Goal: Information Seeking & Learning: Learn about a topic

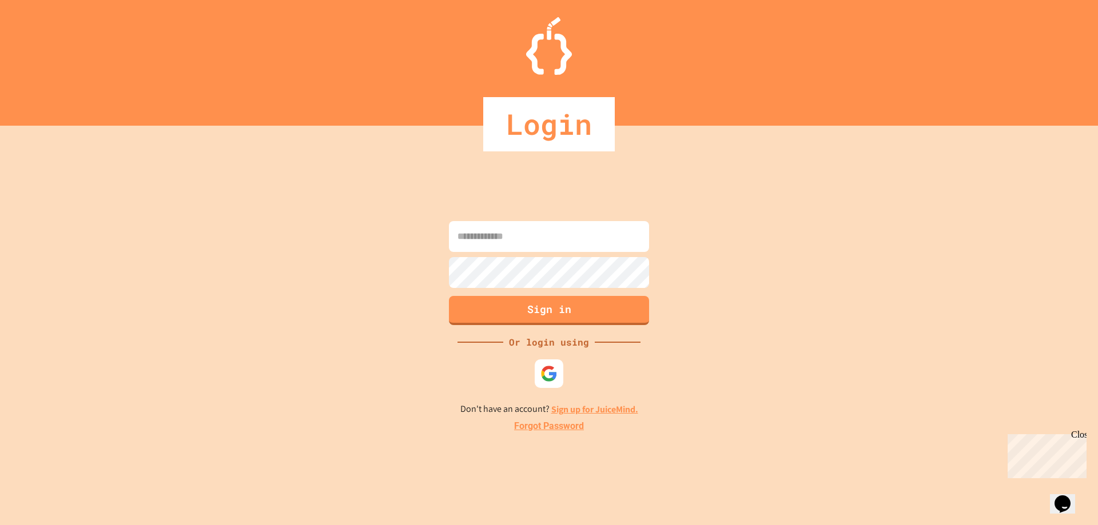
type input "**********"
drag, startPoint x: 787, startPoint y: 373, endPoint x: 767, endPoint y: 367, distance: 20.4
click at [787, 373] on div "**********" at bounding box center [549, 326] width 1098 height 400
click at [556, 305] on button "Sign in" at bounding box center [549, 309] width 204 height 30
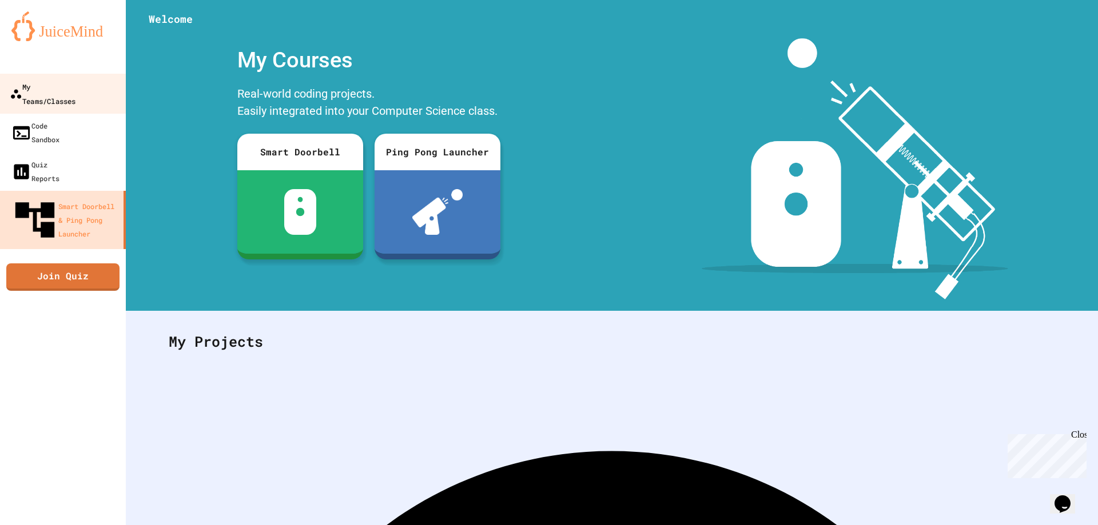
click at [75, 89] on div "My Teams/Classes" at bounding box center [43, 93] width 66 height 28
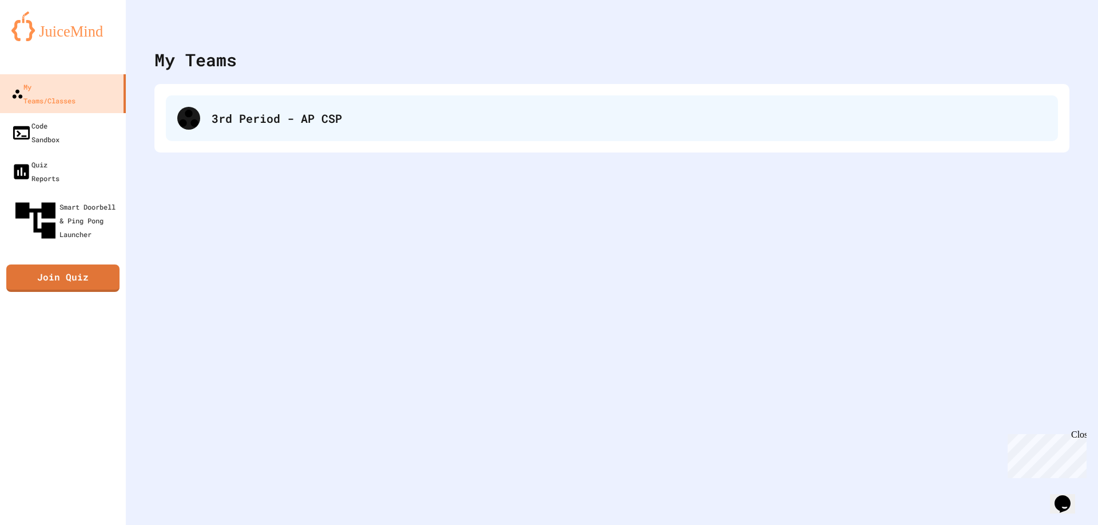
click at [330, 134] on div "3rd Period - AP CSP" at bounding box center [612, 118] width 892 height 46
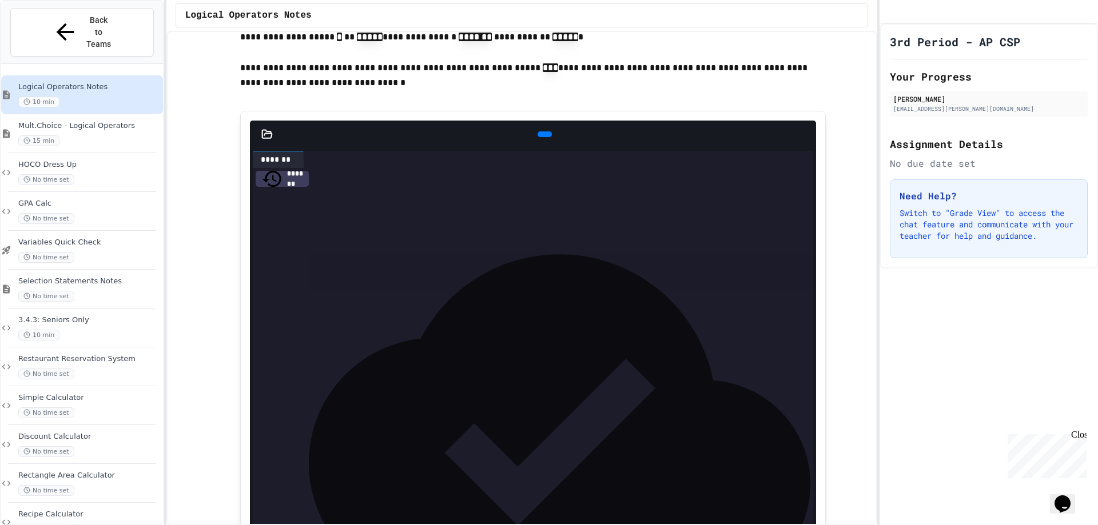
scroll to position [1201, 0]
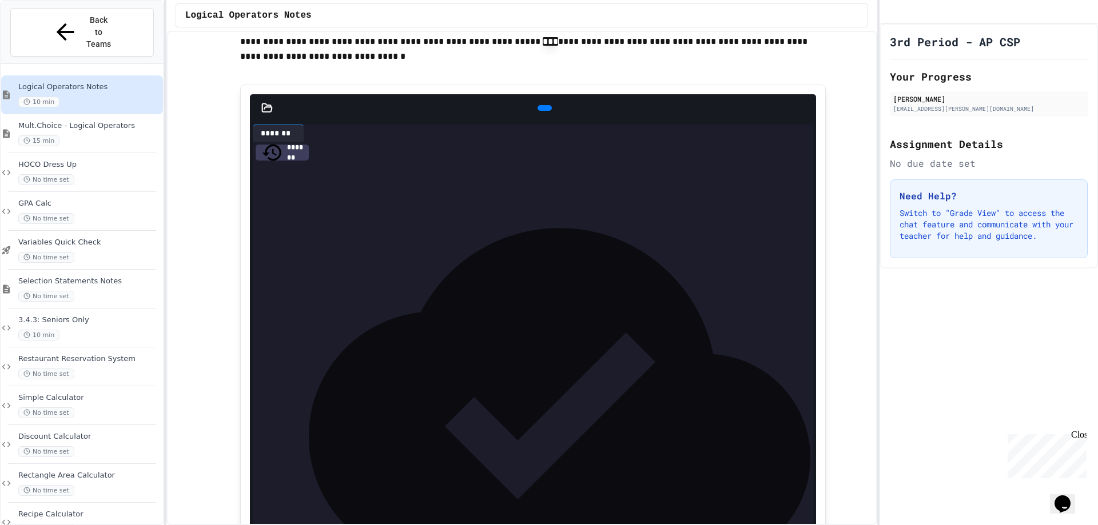
click at [543, 108] on icon at bounding box center [543, 108] width 0 height 0
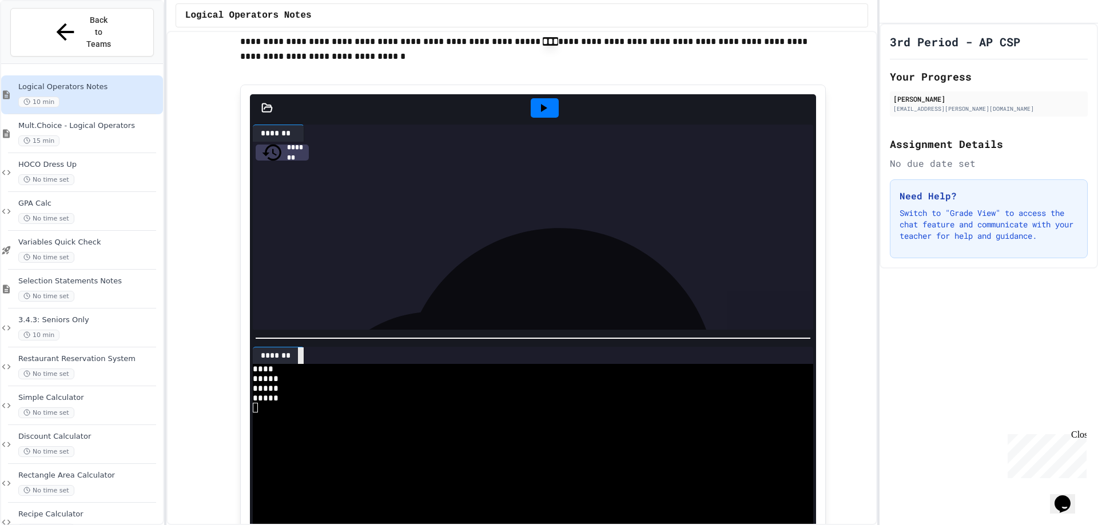
click at [301, 356] on icon at bounding box center [301, 356] width 0 height 0
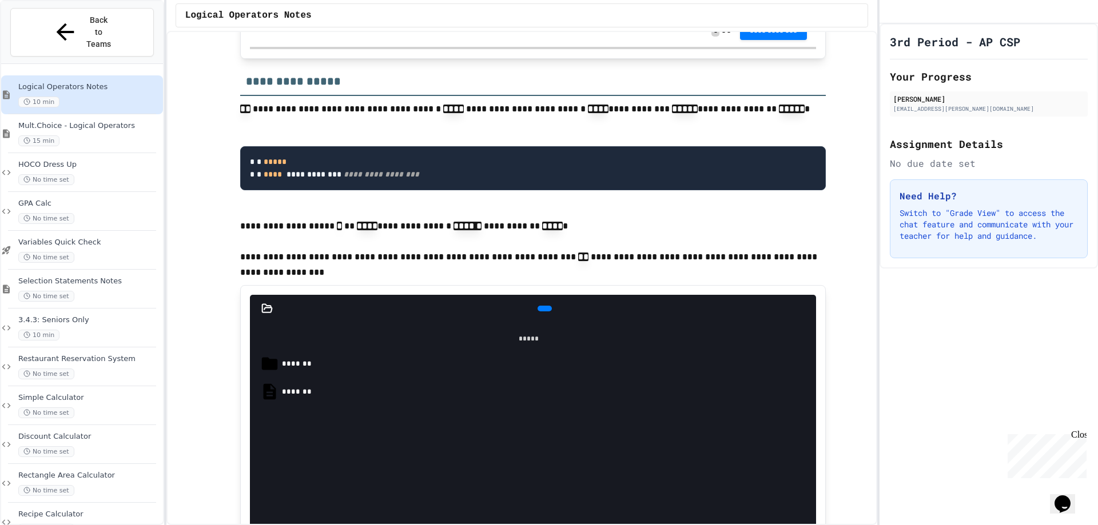
scroll to position [1715, 0]
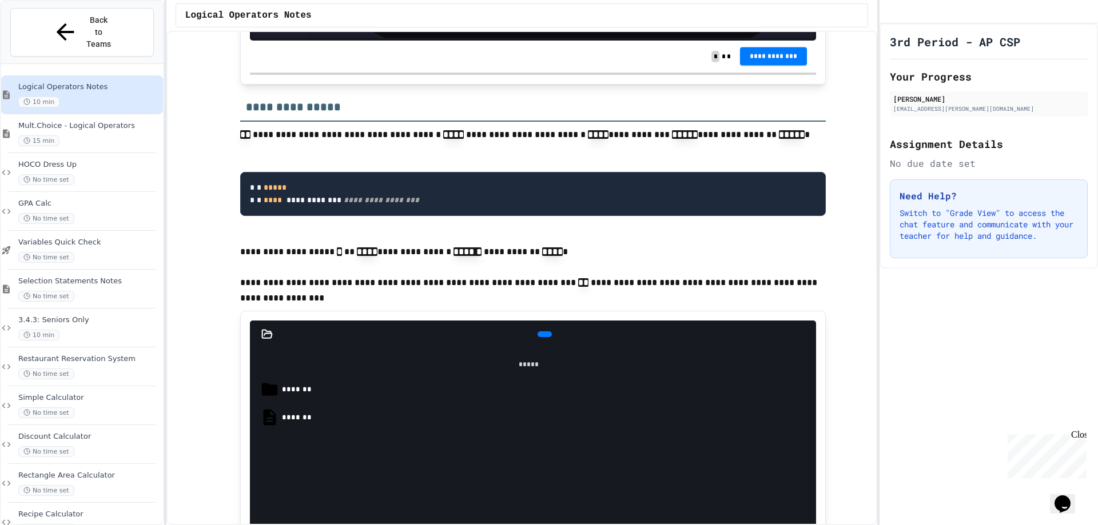
click at [778, 65] on button "**********" at bounding box center [773, 56] width 67 height 18
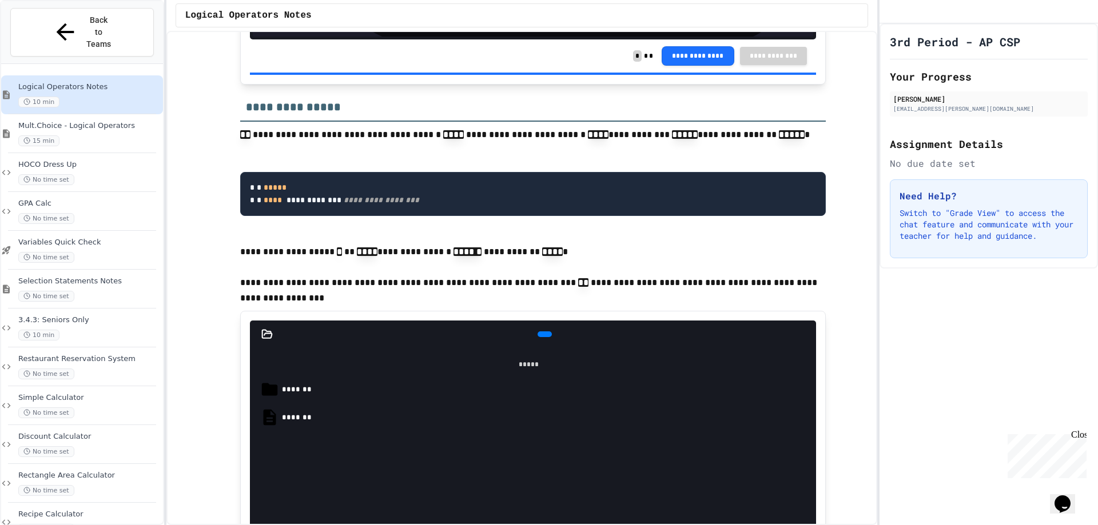
drag, startPoint x: 1082, startPoint y: 435, endPoint x: 1721, endPoint y: 680, distance: 683.4
click at [1082, 435] on div "Close" at bounding box center [1078, 437] width 14 height 14
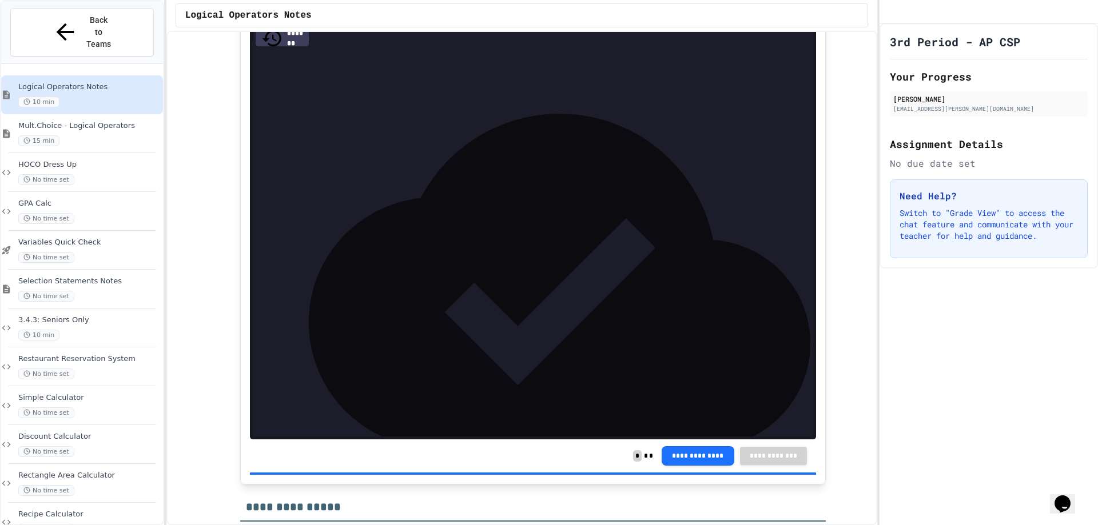
scroll to position [1258, 0]
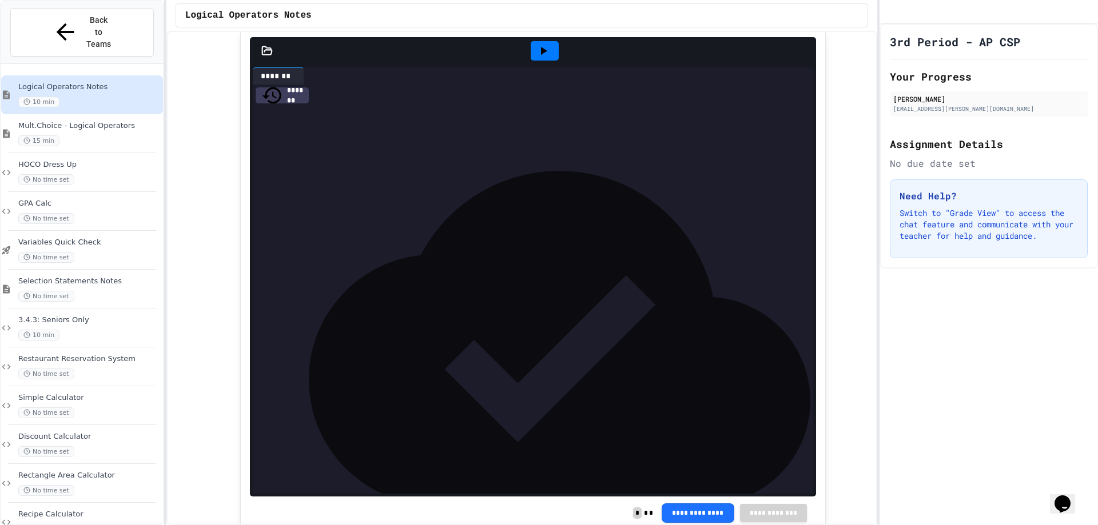
click at [536, 58] on icon at bounding box center [543, 51] width 14 height 14
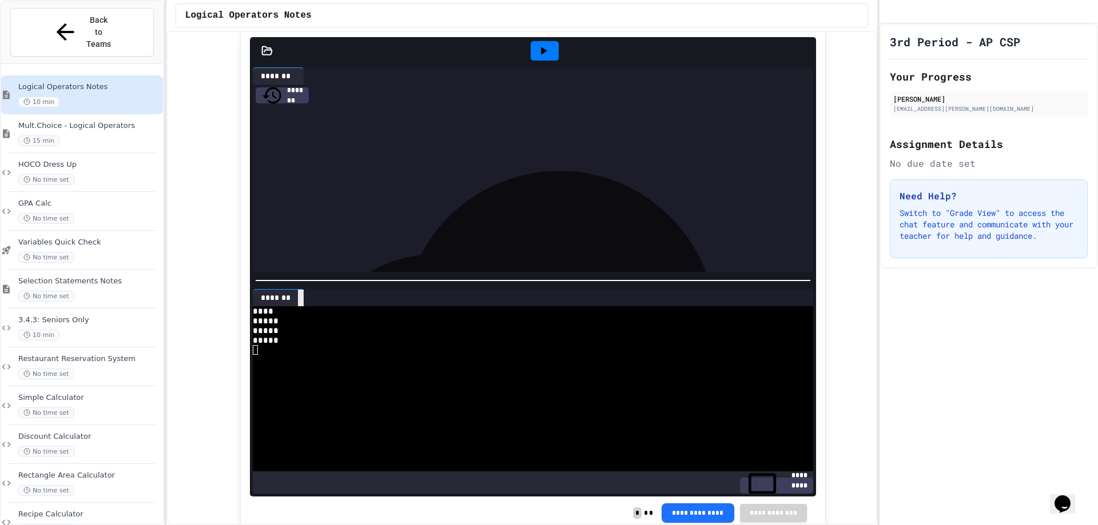
click at [301, 298] on icon at bounding box center [301, 298] width 0 height 0
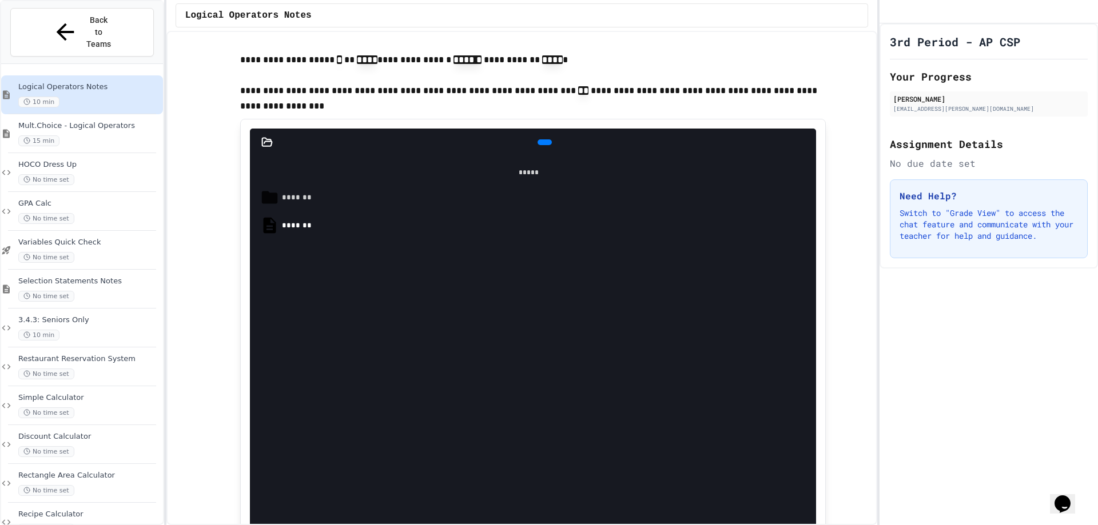
scroll to position [1887, 0]
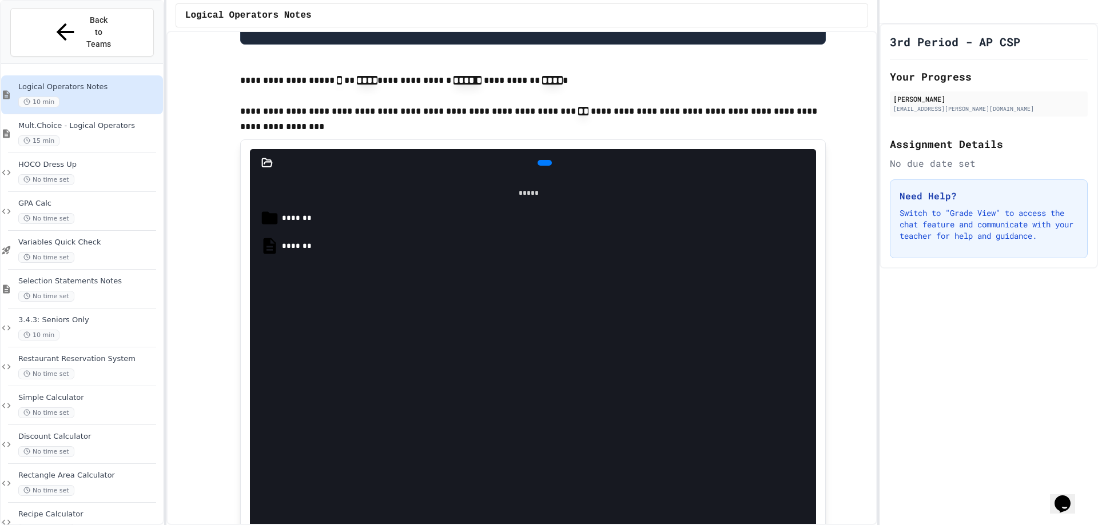
click at [543, 163] on icon at bounding box center [543, 163] width 0 height 0
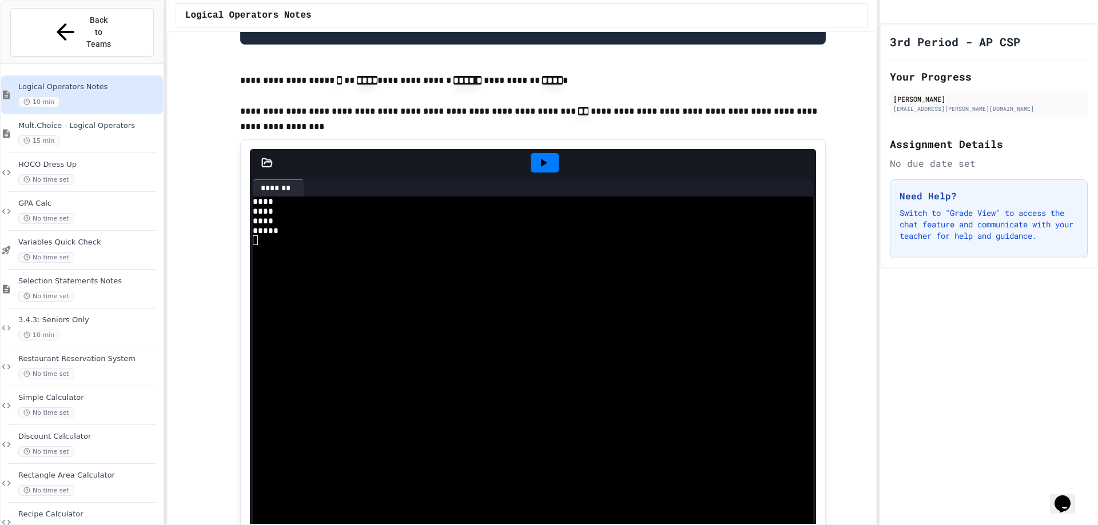
click at [533, 173] on div at bounding box center [545, 162] width 28 height 19
click at [304, 200] on icon at bounding box center [308, 196] width 8 height 8
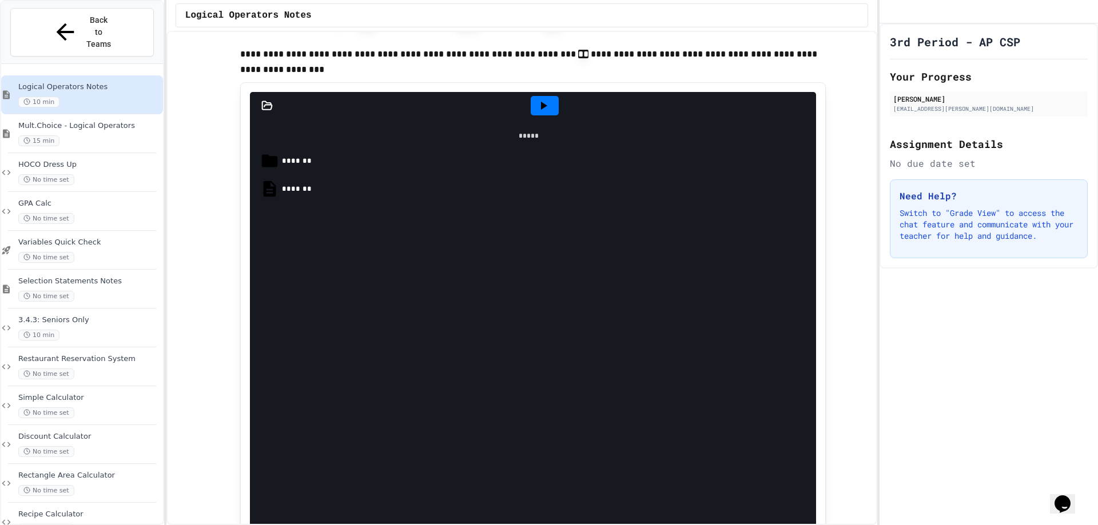
scroll to position [2001, 0]
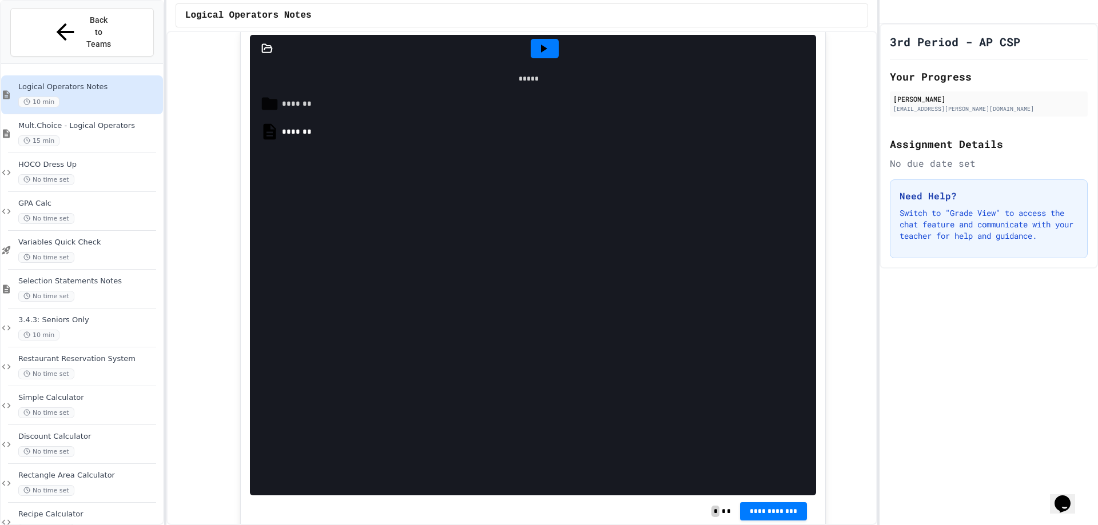
click at [302, 110] on div "*******" at bounding box center [545, 103] width 527 height 11
click at [317, 138] on div "**********" at bounding box center [549, 131] width 519 height 11
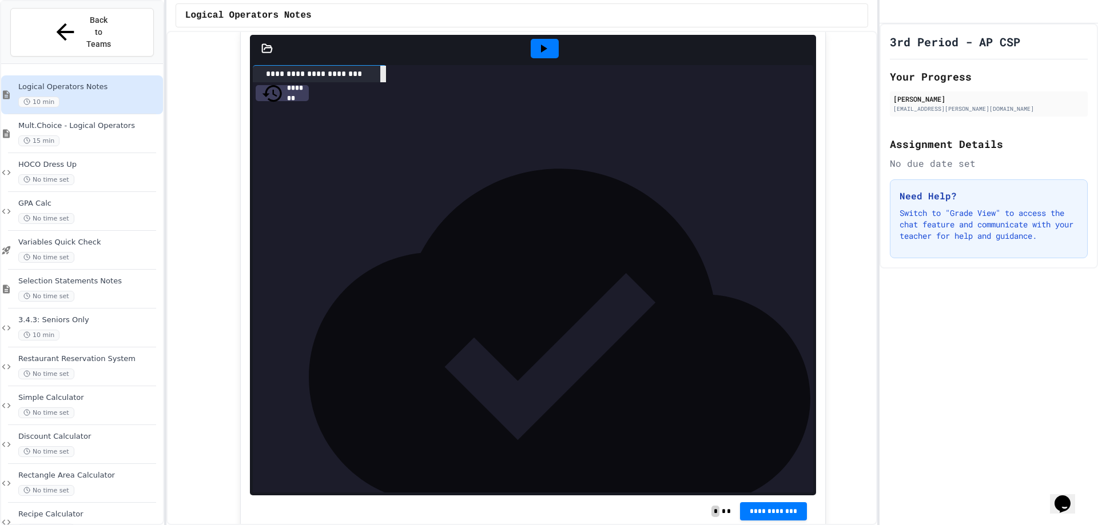
click at [386, 82] on div at bounding box center [383, 74] width 6 height 17
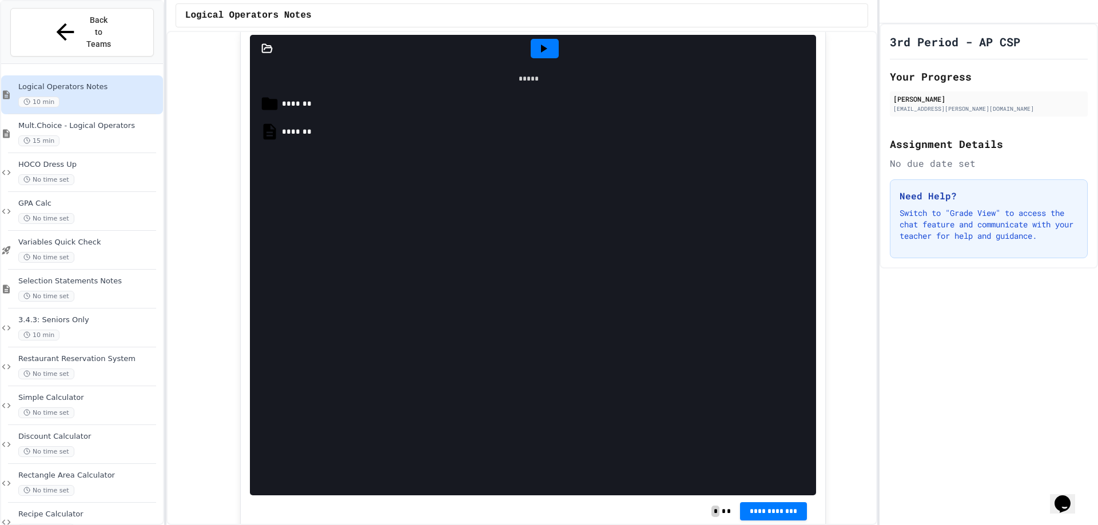
click at [296, 138] on div "*******" at bounding box center [545, 131] width 527 height 11
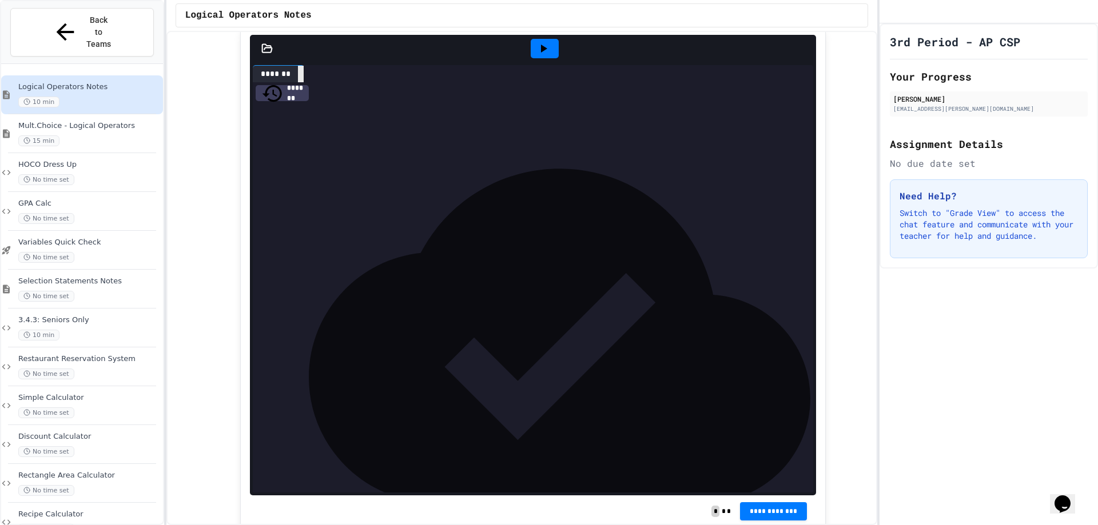
click at [301, 74] on icon at bounding box center [301, 74] width 0 height 0
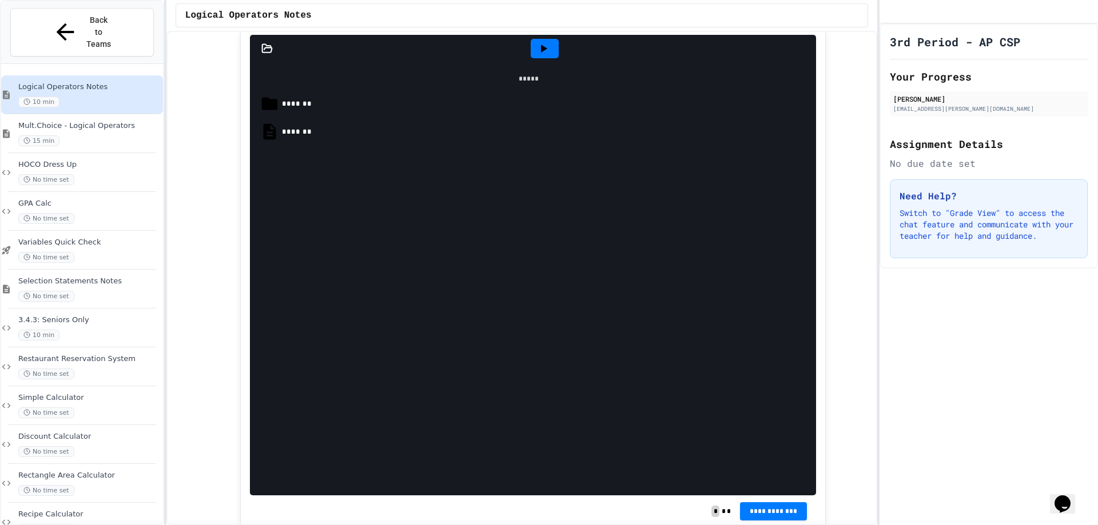
click at [541, 58] on div at bounding box center [545, 48] width 28 height 19
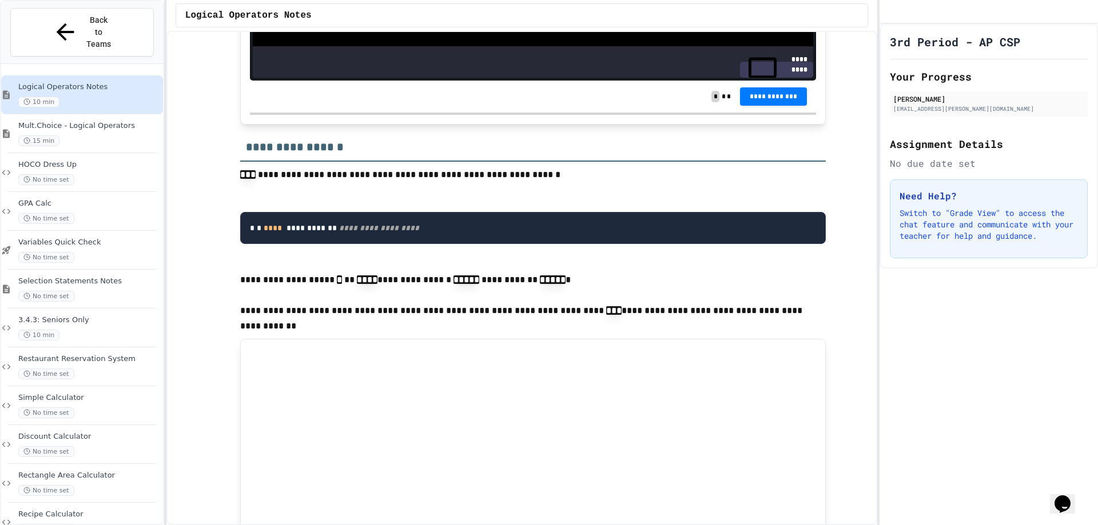
scroll to position [2516, 0]
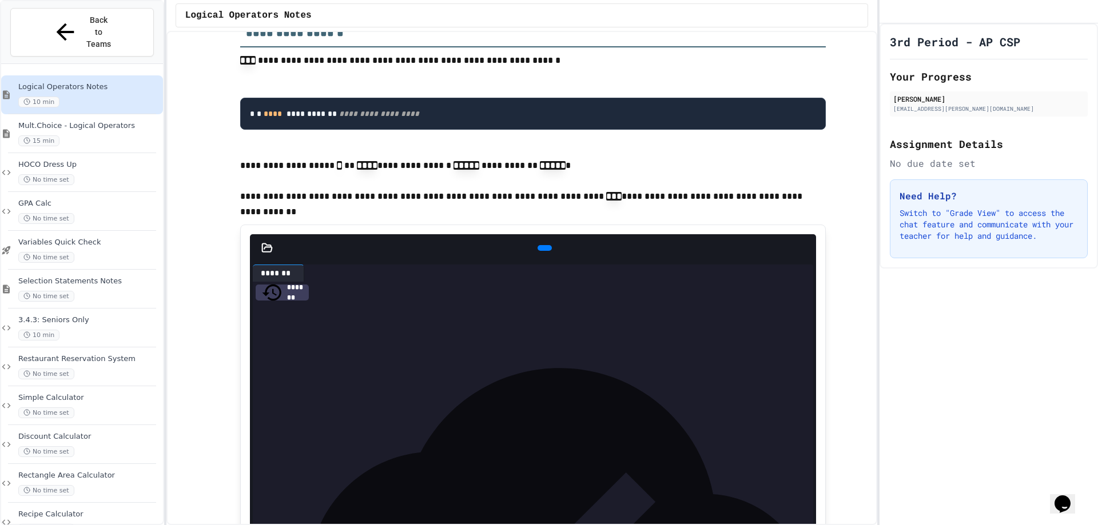
scroll to position [2516, 0]
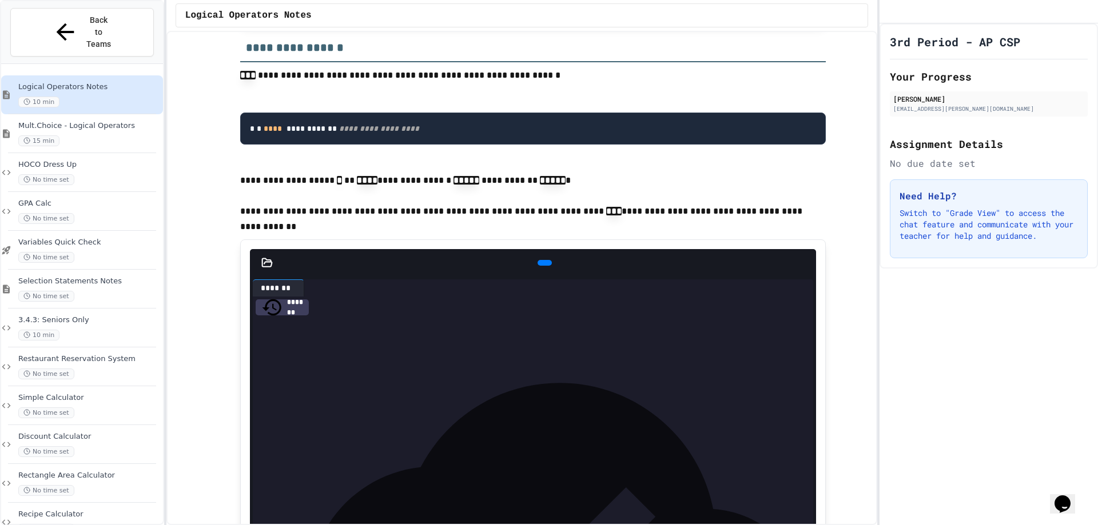
drag, startPoint x: 248, startPoint y: 145, endPoint x: 1078, endPoint y: 451, distance: 884.1
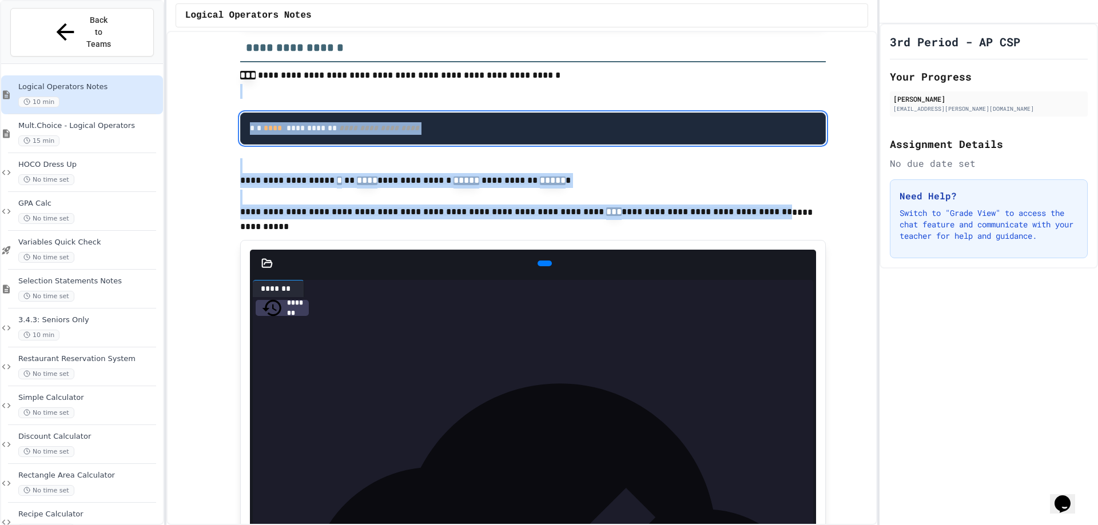
drag, startPoint x: 1078, startPoint y: 451, endPoint x: 722, endPoint y: 290, distance: 390.0
click at [168, 270] on div "**********" at bounding box center [549, 262] width 1098 height 525
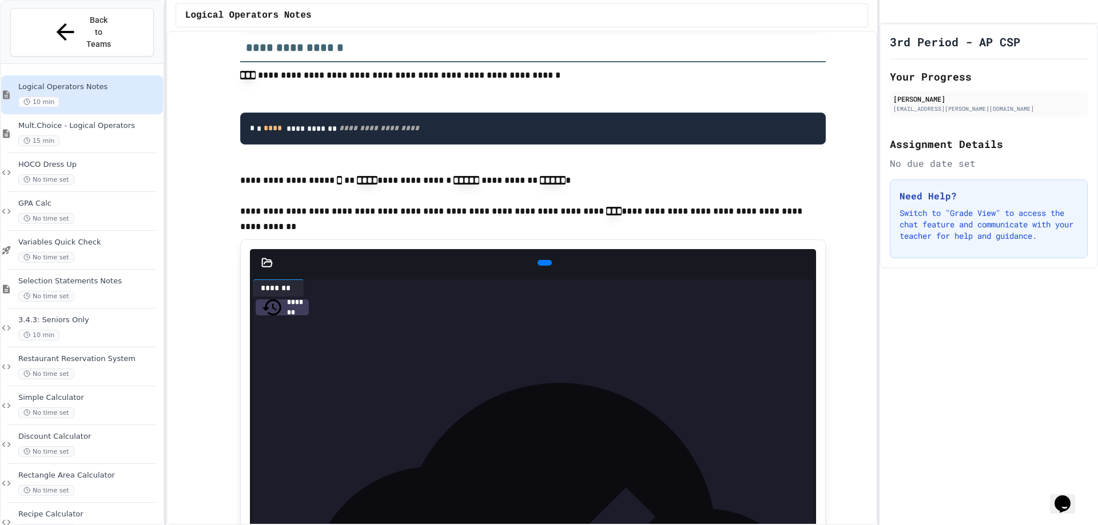
drag, startPoint x: 358, startPoint y: 248, endPoint x: 410, endPoint y: 232, distance: 54.4
drag, startPoint x: 201, startPoint y: 209, endPoint x: 183, endPoint y: 174, distance: 39.1
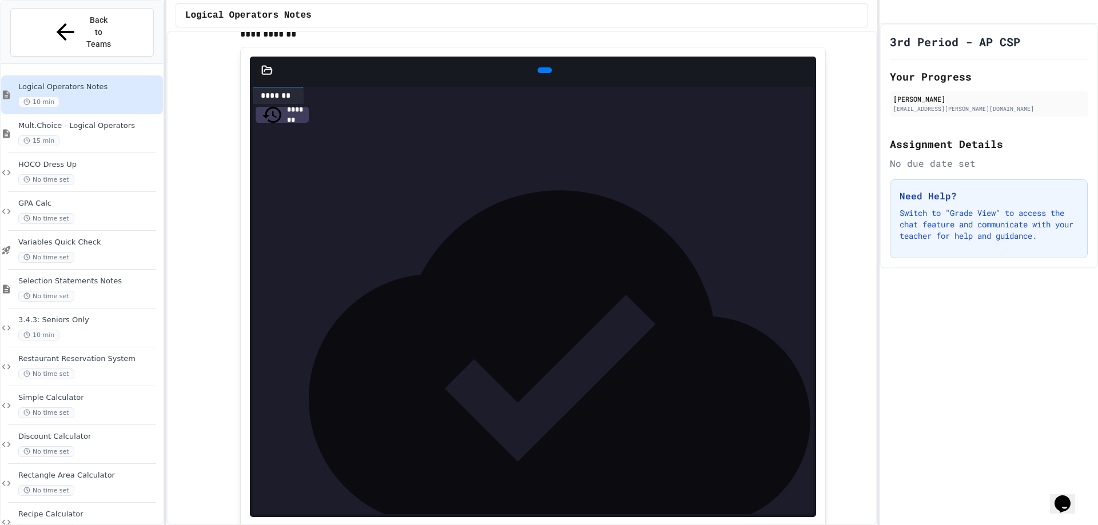
scroll to position [2745, 0]
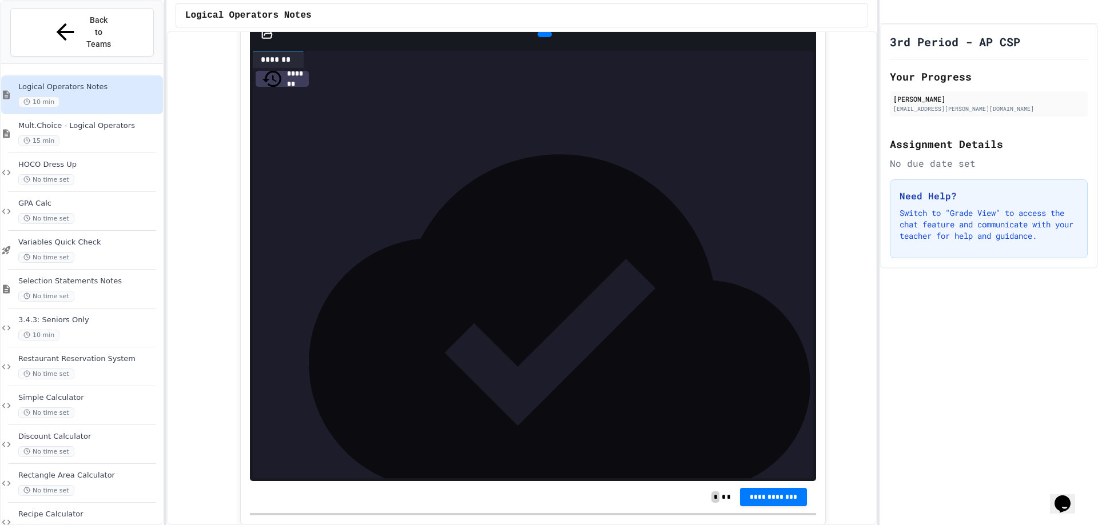
click at [532, 43] on div at bounding box center [545, 34] width 26 height 17
click at [543, 34] on icon at bounding box center [543, 34] width 0 height 0
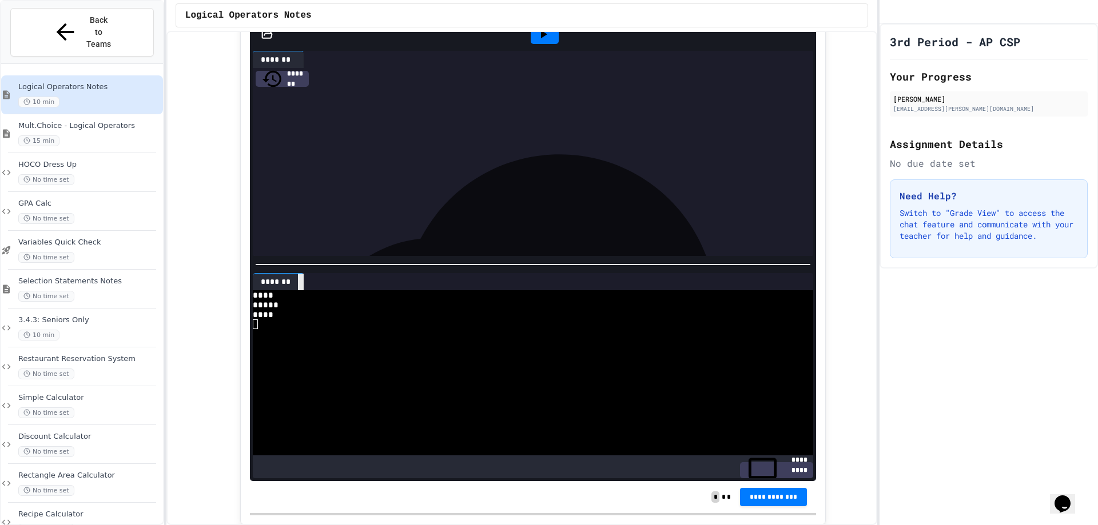
click at [301, 282] on icon at bounding box center [301, 282] width 0 height 0
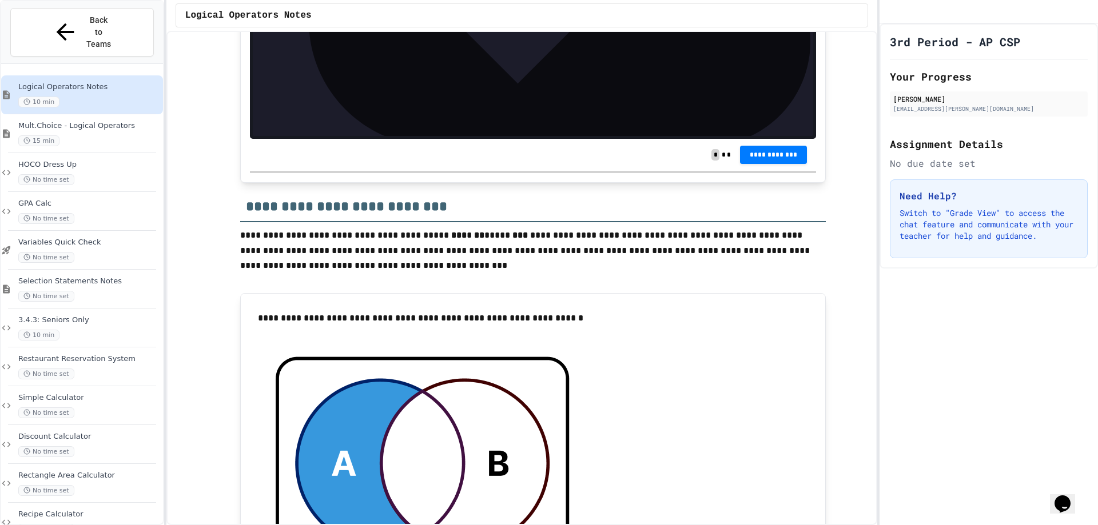
scroll to position [3088, 0]
click at [766, 162] on button "**********" at bounding box center [773, 153] width 67 height 18
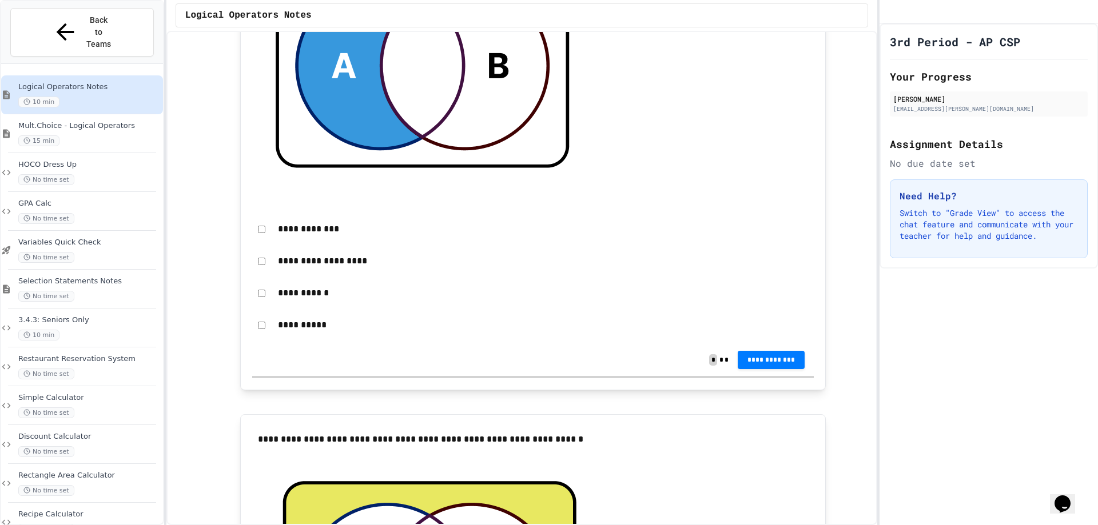
scroll to position [3488, 0]
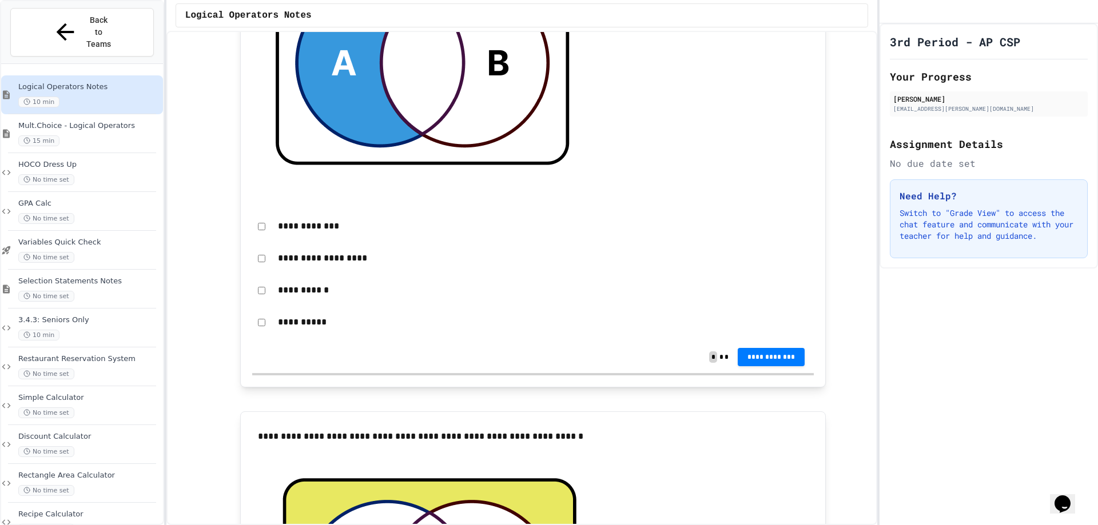
click at [263, 336] on div "**********" at bounding box center [532, 322] width 561 height 26
click at [775, 361] on span "**********" at bounding box center [771, 356] width 49 height 9
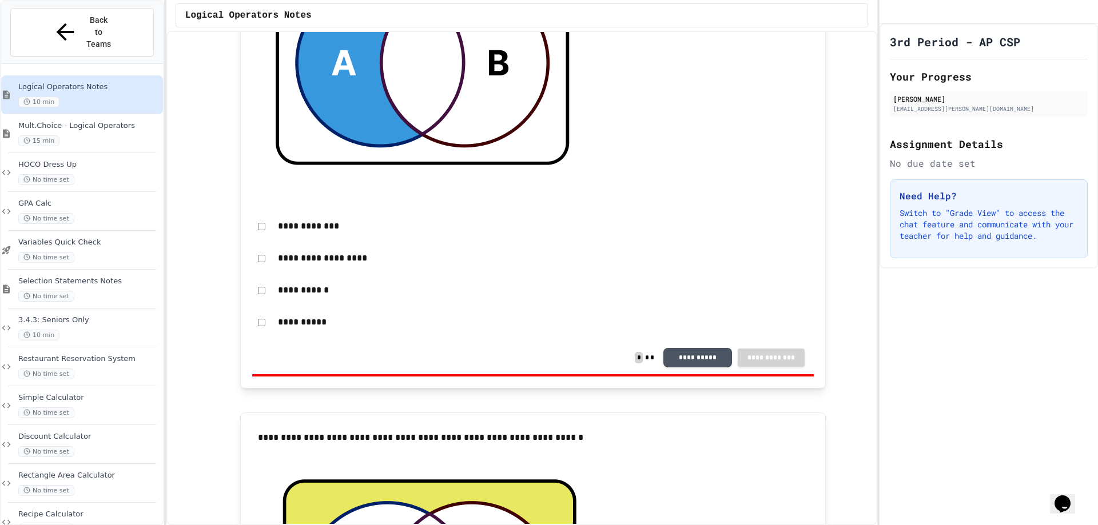
click at [686, 367] on button "**********" at bounding box center [697, 356] width 69 height 19
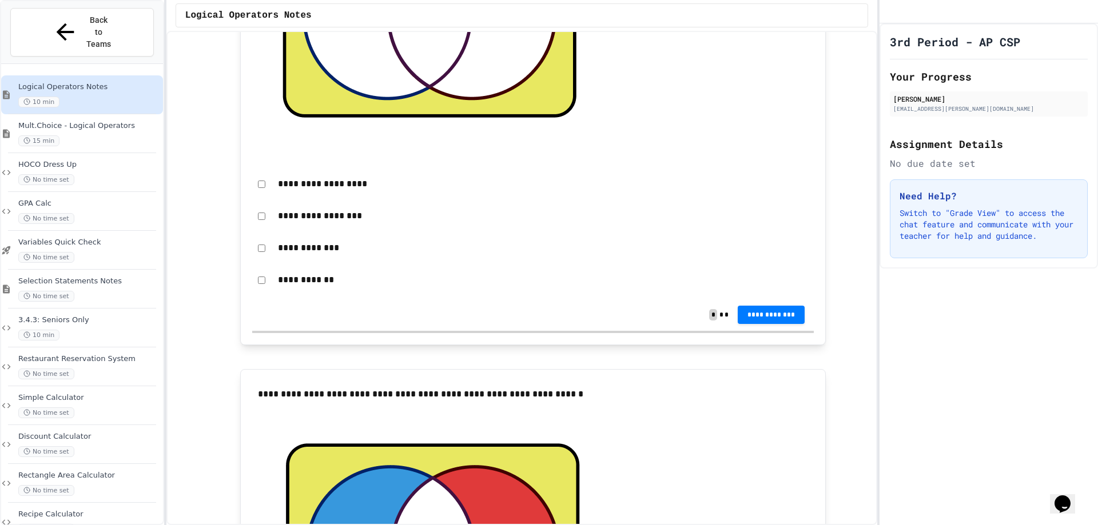
scroll to position [4060, 0]
click at [775, 324] on button "**********" at bounding box center [771, 314] width 67 height 18
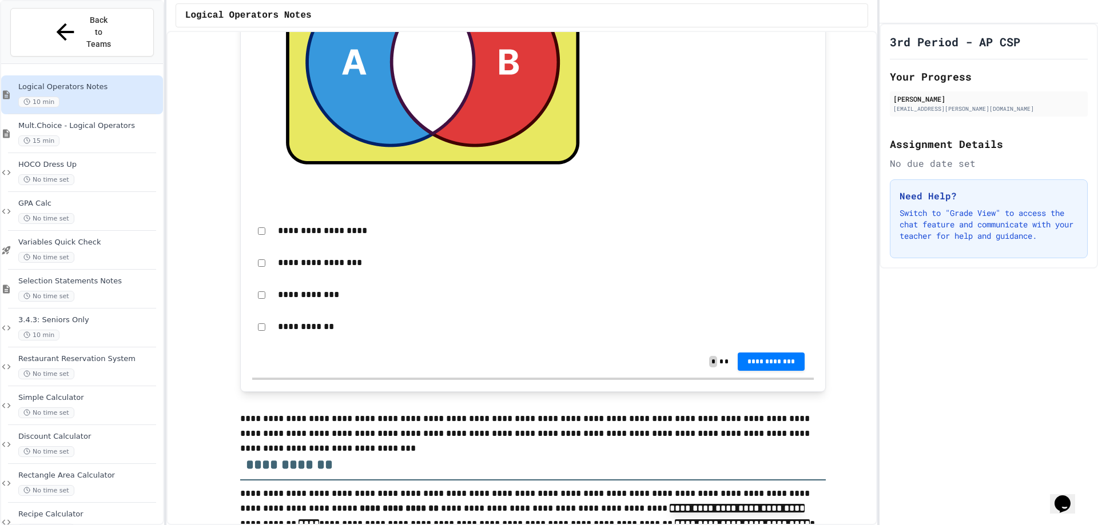
scroll to position [4574, 0]
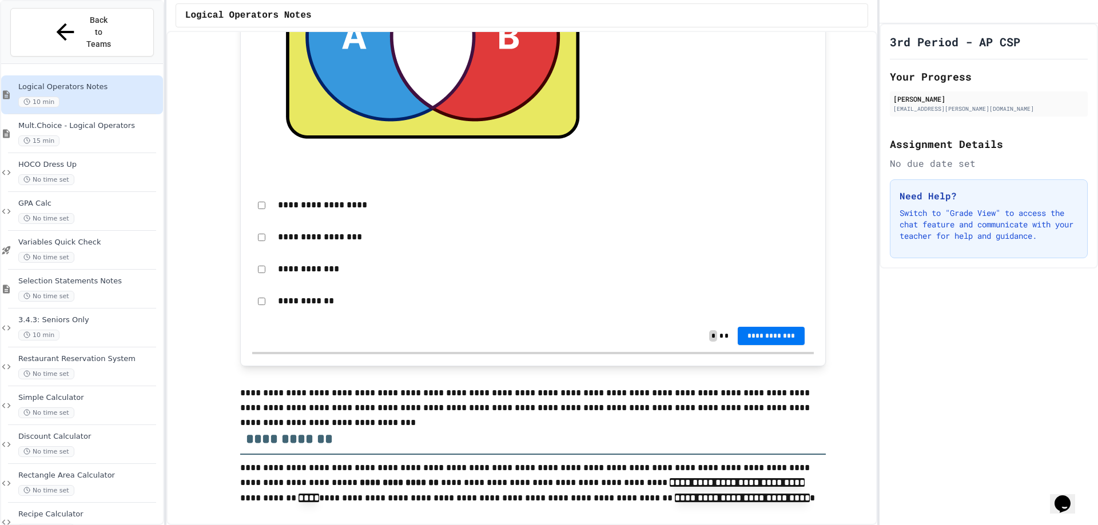
click at [760, 341] on span "**********" at bounding box center [771, 336] width 49 height 9
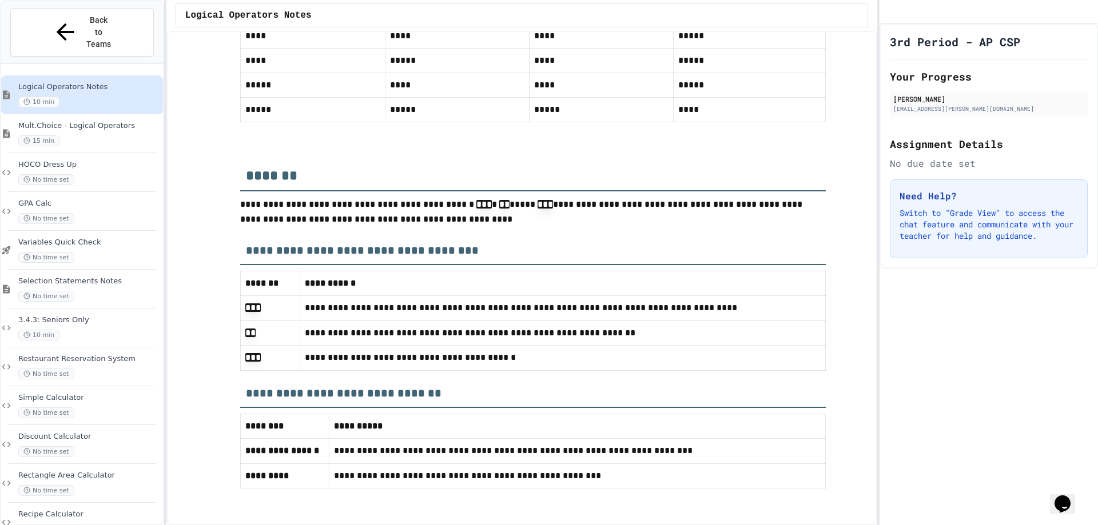
scroll to position [6544, 0]
click at [122, 97] on div "10 min" at bounding box center [89, 102] width 142 height 11
click at [111, 121] on span "Mult.Choice - Logical Operators" at bounding box center [89, 126] width 142 height 10
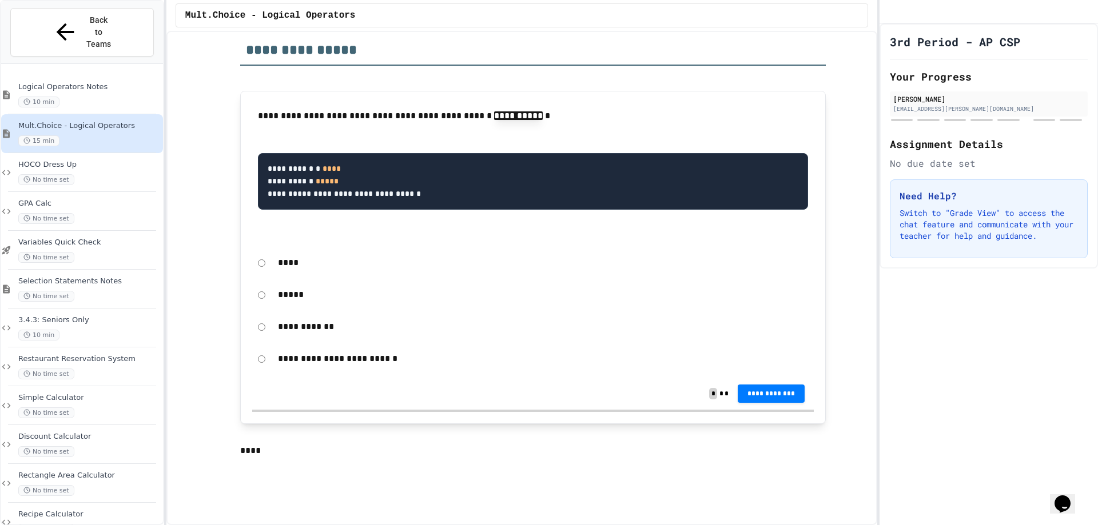
scroll to position [229, 0]
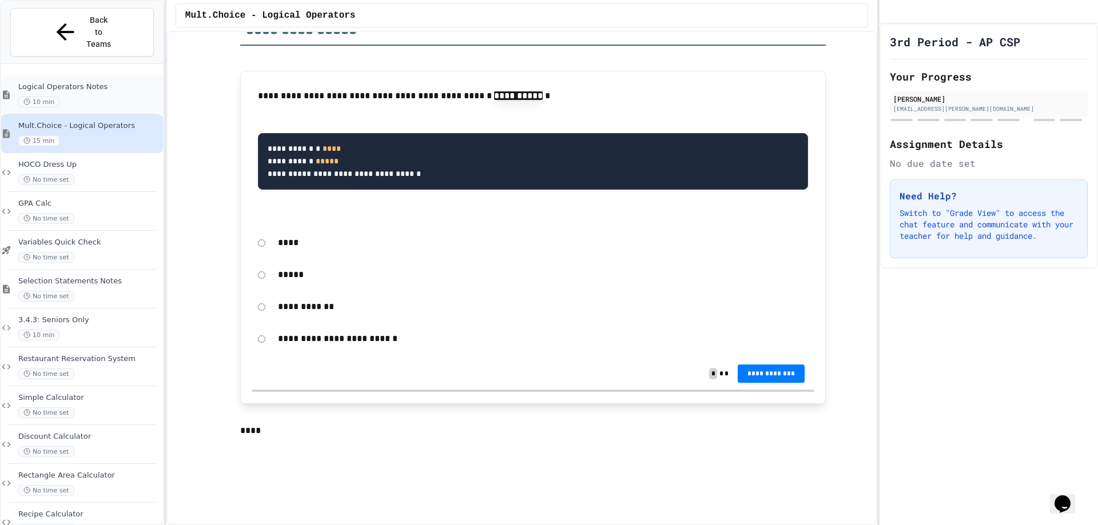
click at [62, 82] on span "Logical Operators Notes" at bounding box center [89, 87] width 142 height 10
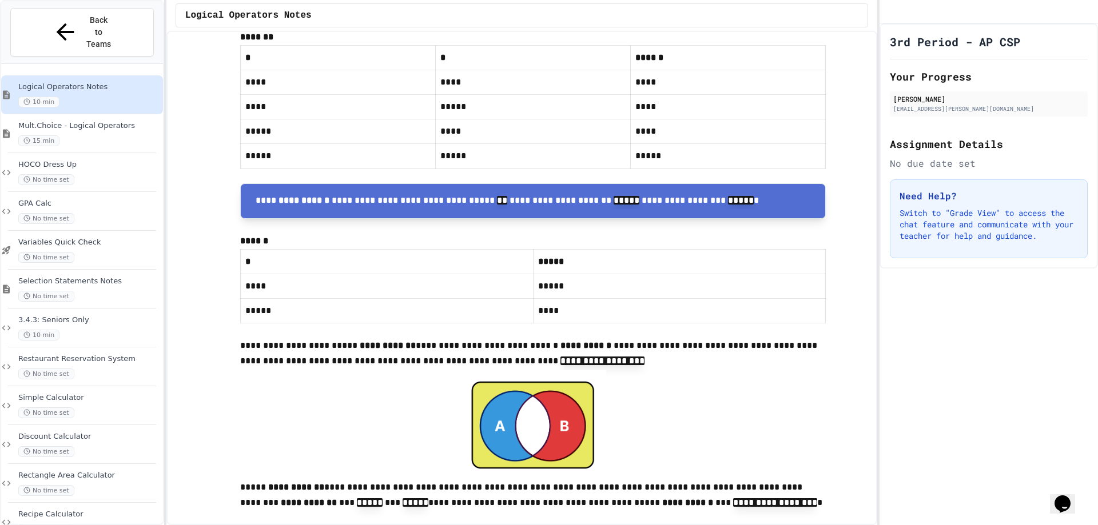
scroll to position [5375, 0]
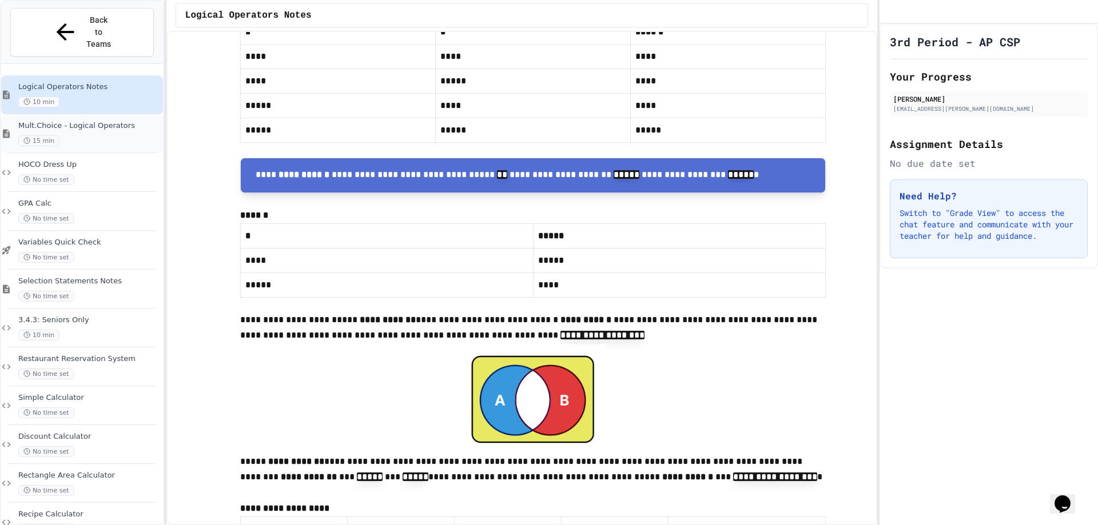
click at [95, 121] on span "Mult.Choice - Logical Operators" at bounding box center [89, 126] width 142 height 10
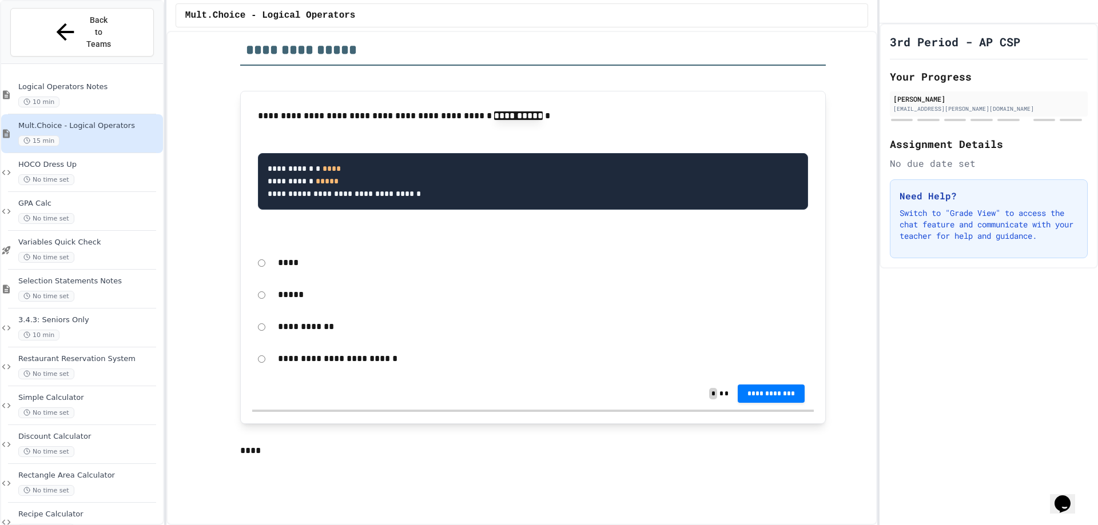
scroll to position [229, 0]
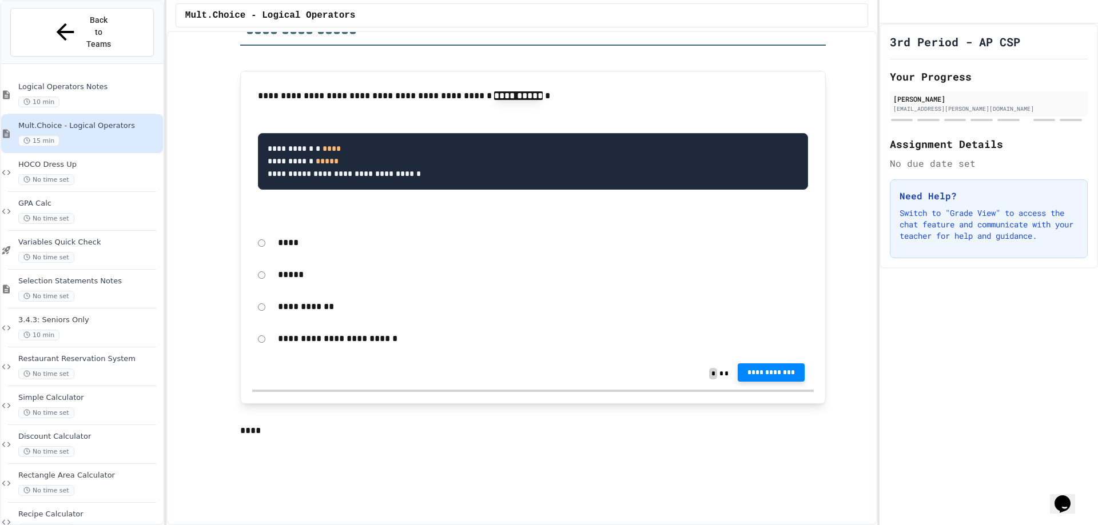
click at [777, 377] on span "**********" at bounding box center [771, 372] width 49 height 9
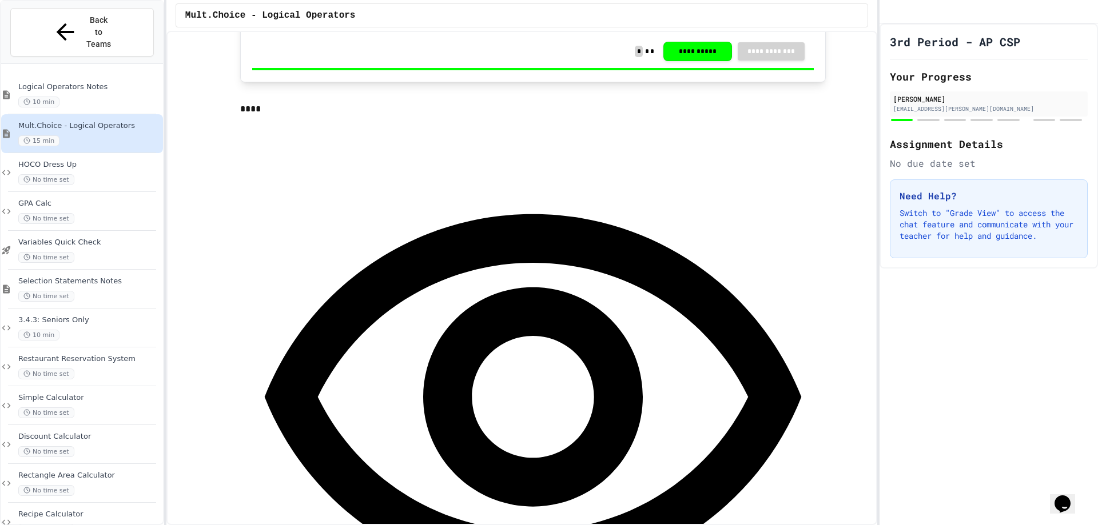
scroll to position [572, 0]
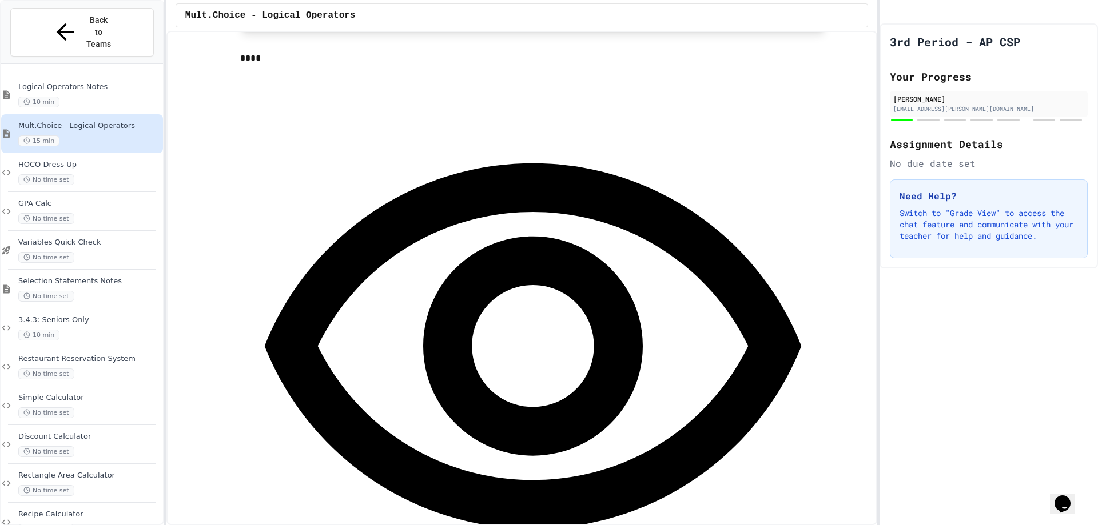
scroll to position [629, 0]
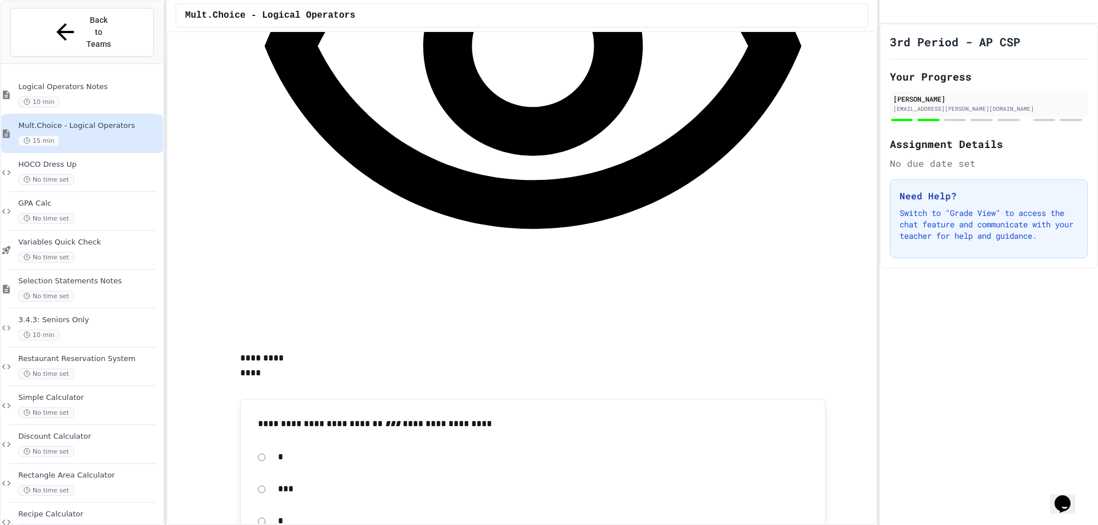
scroll to position [915, 0]
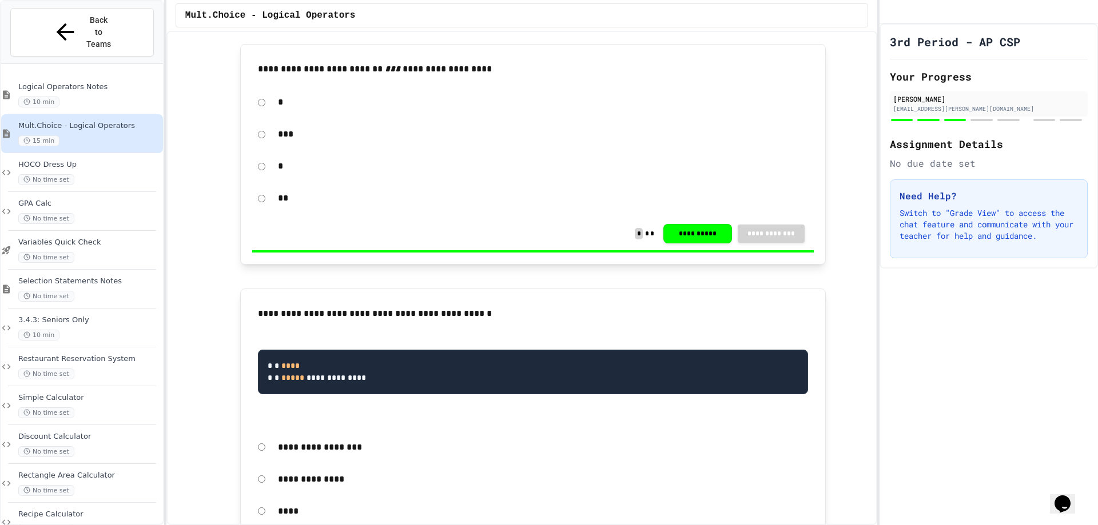
scroll to position [1315, 0]
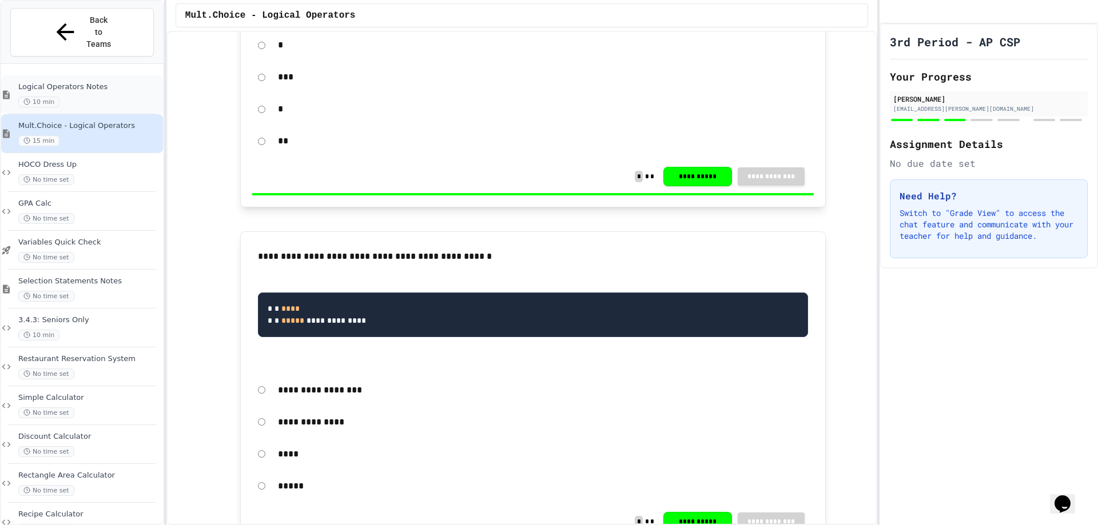
click at [108, 82] on span "Logical Operators Notes" at bounding box center [89, 87] width 142 height 10
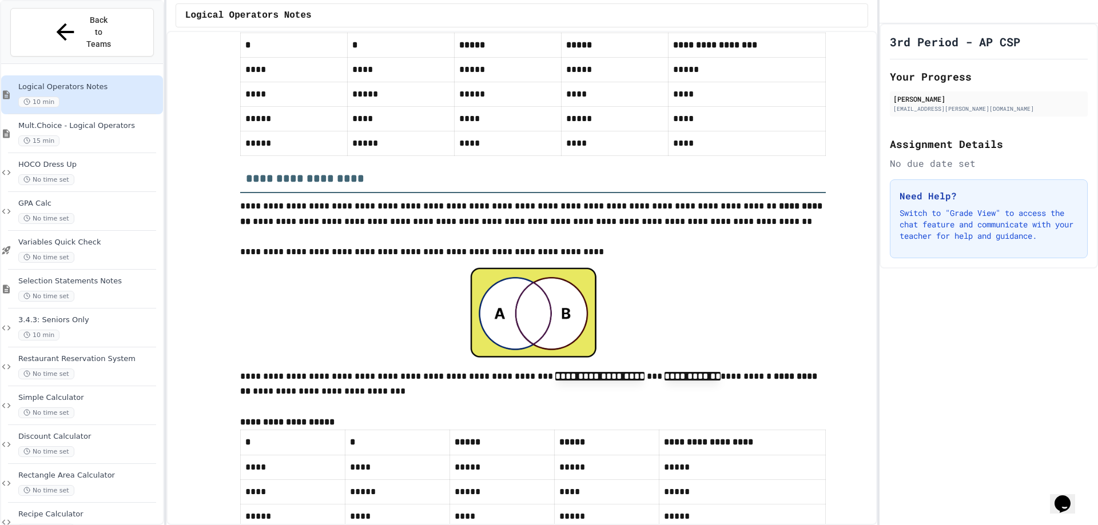
scroll to position [5832, 0]
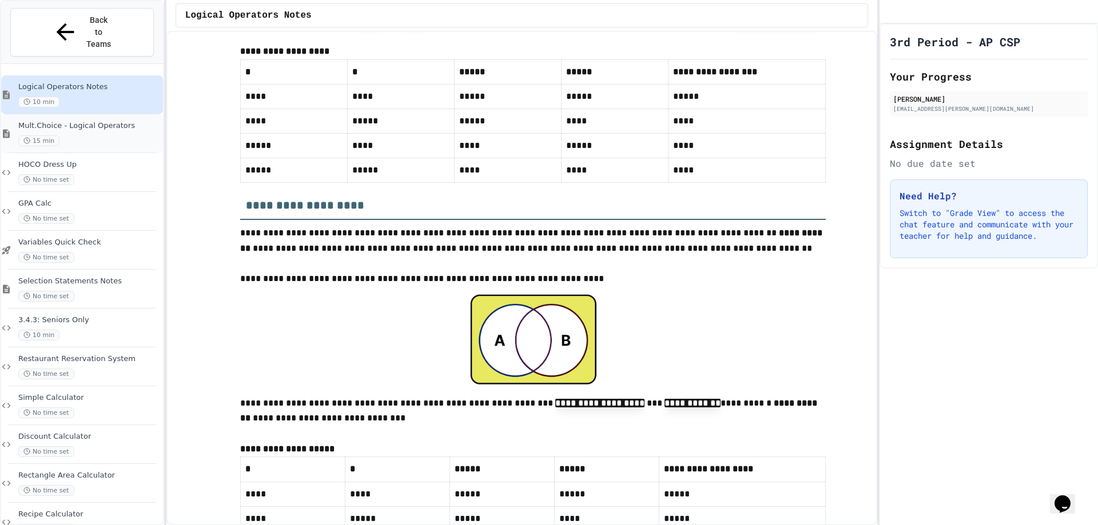
click at [87, 121] on div "Mult.Choice - Logical Operators 15 min" at bounding box center [89, 133] width 142 height 25
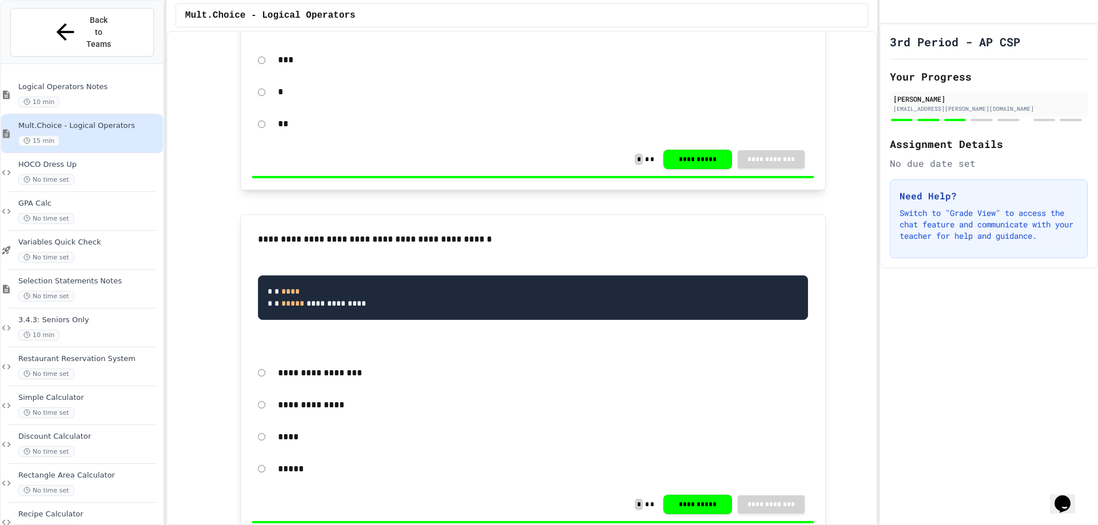
scroll to position [1315, 0]
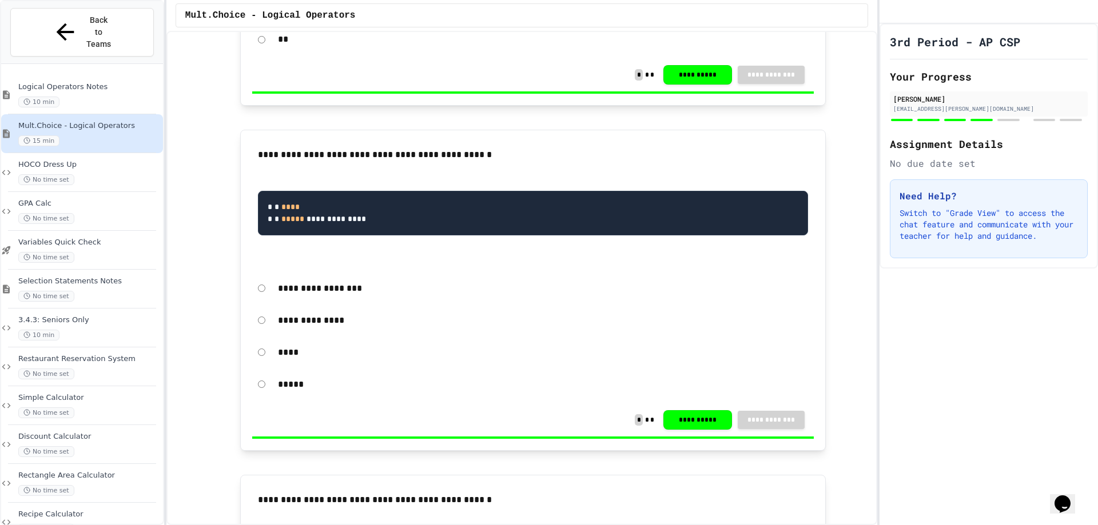
scroll to position [1487, 0]
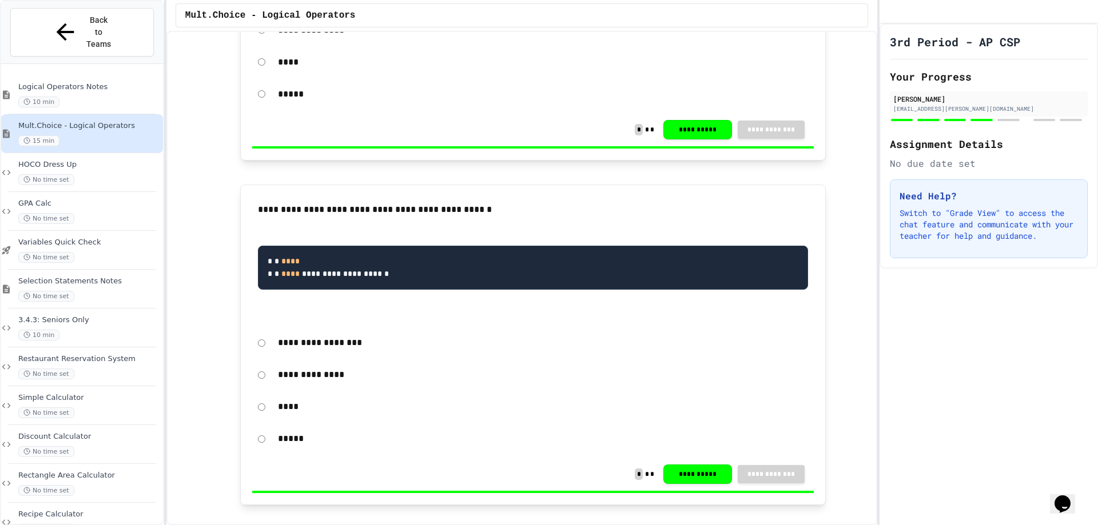
scroll to position [1830, 0]
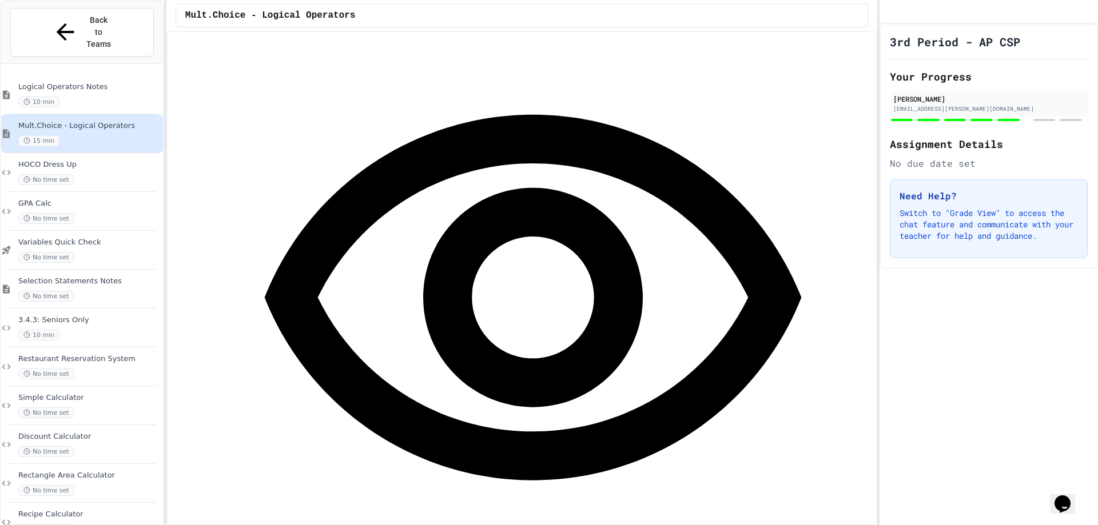
scroll to position [2287, 0]
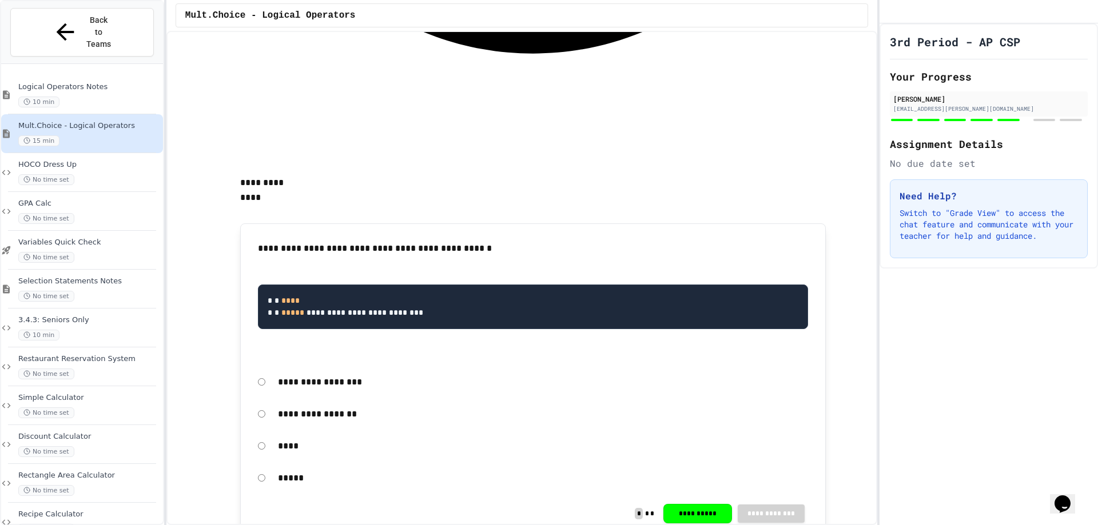
scroll to position [2630, 0]
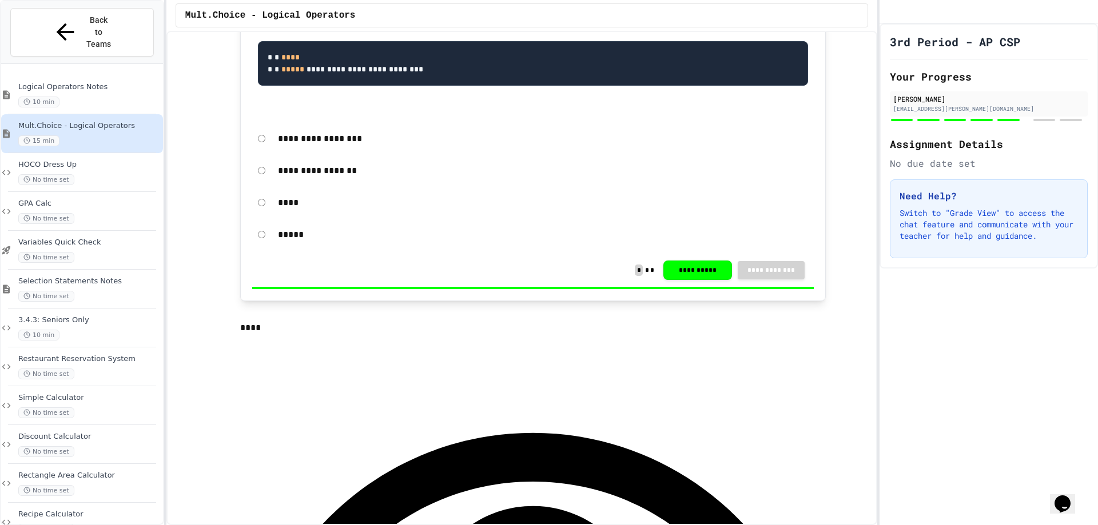
scroll to position [2916, 0]
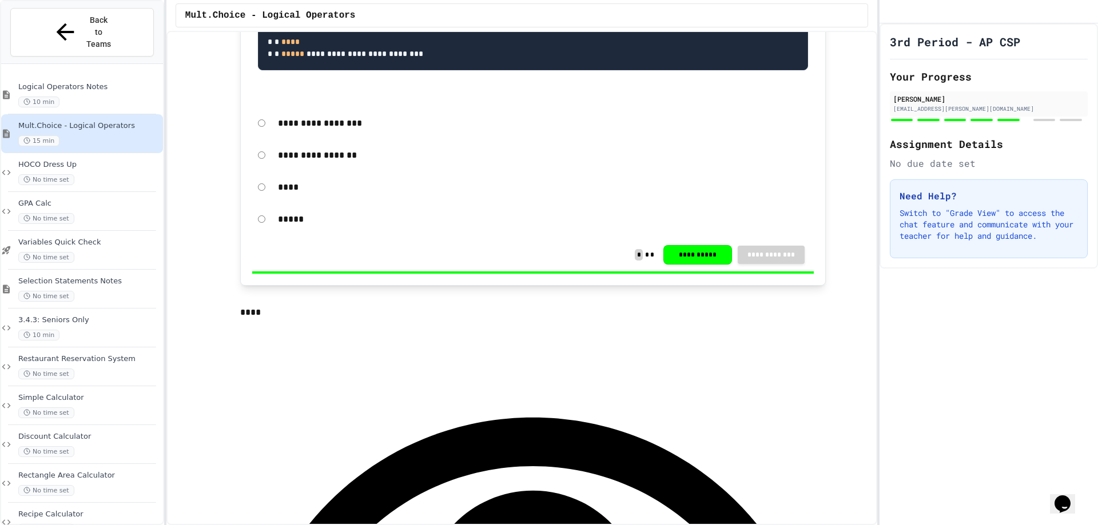
drag, startPoint x: 306, startPoint y: 361, endPoint x: 358, endPoint y: 329, distance: 60.8
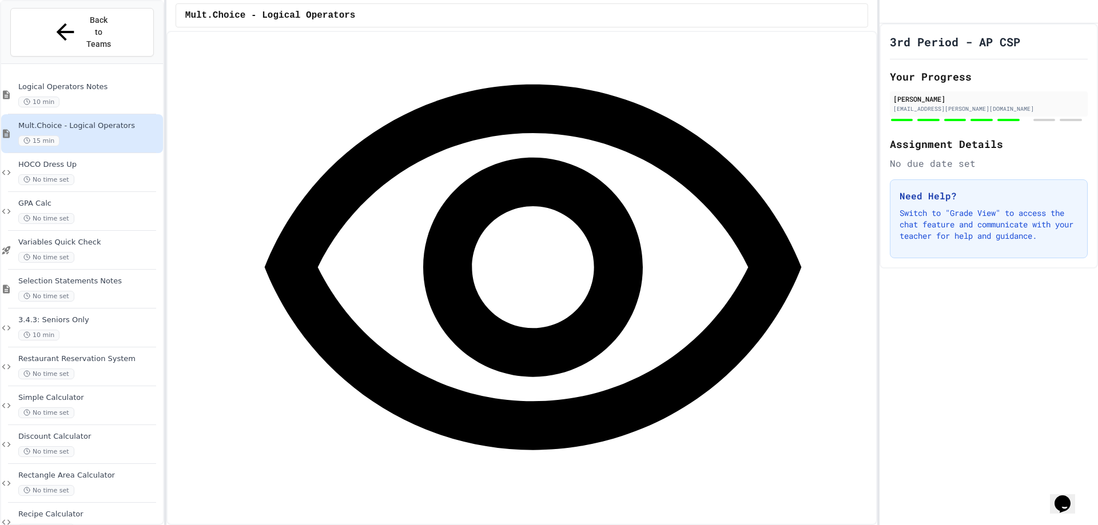
scroll to position [3259, 0]
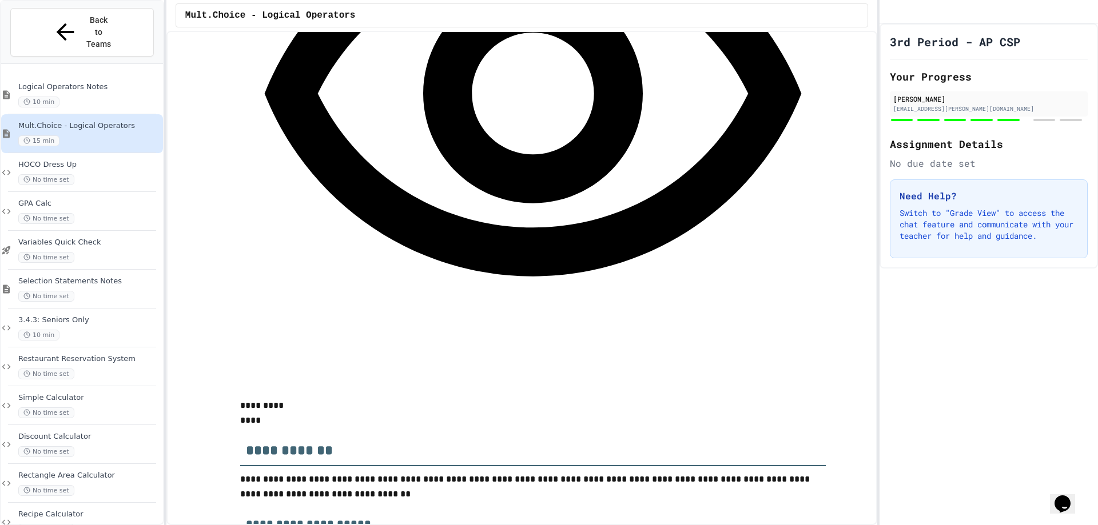
scroll to position [3431, 0]
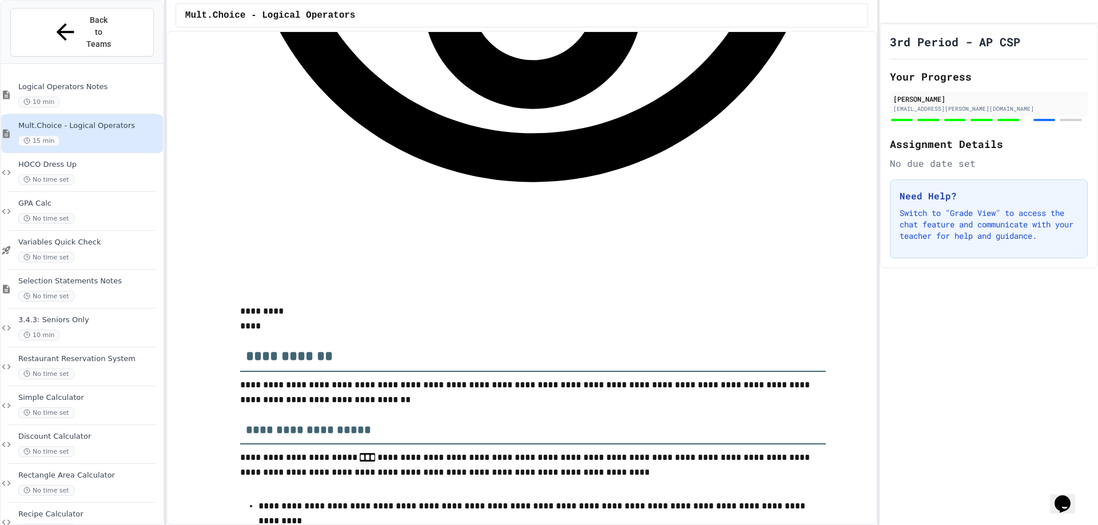
scroll to position [3545, 0]
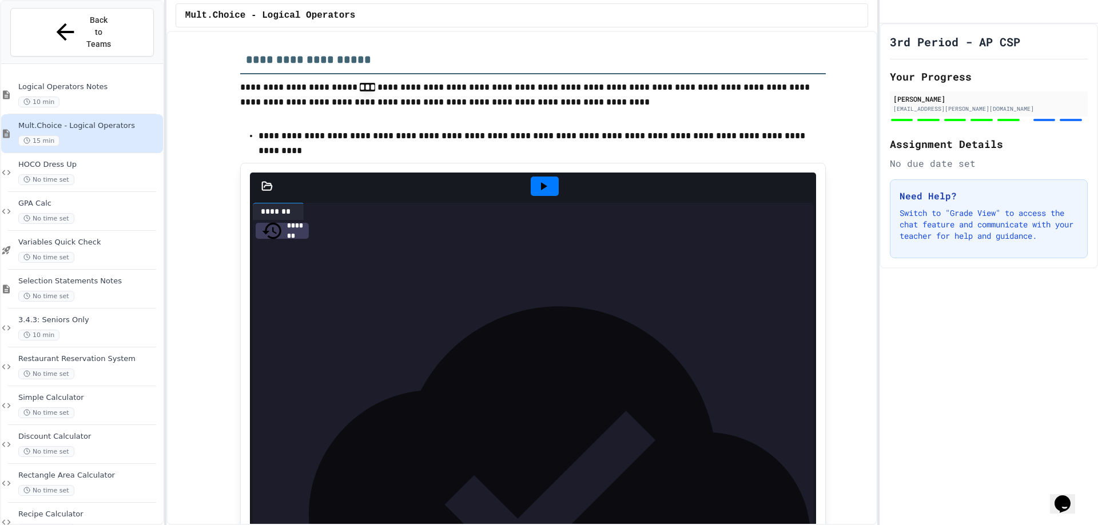
scroll to position [3945, 0]
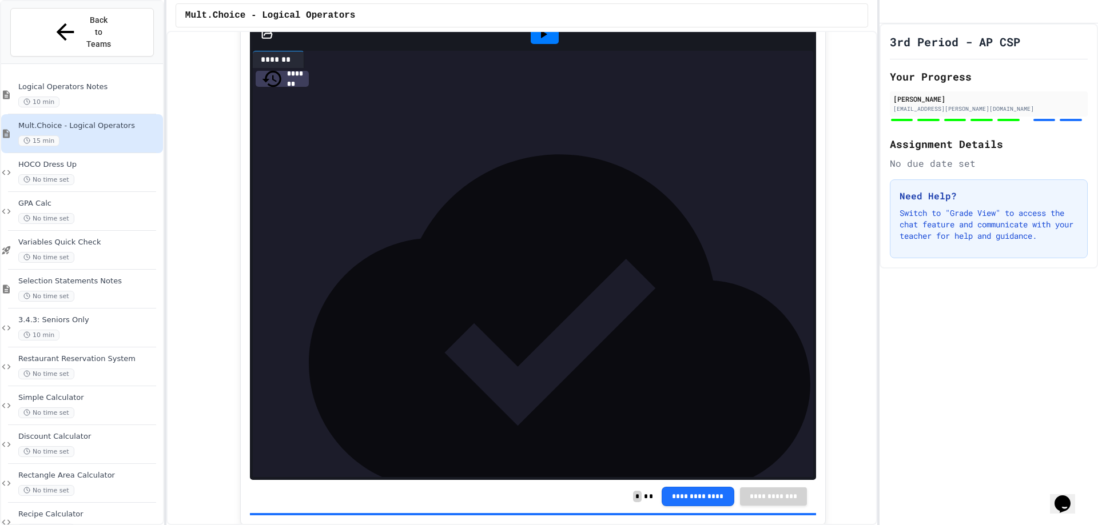
scroll to position [4054, 0]
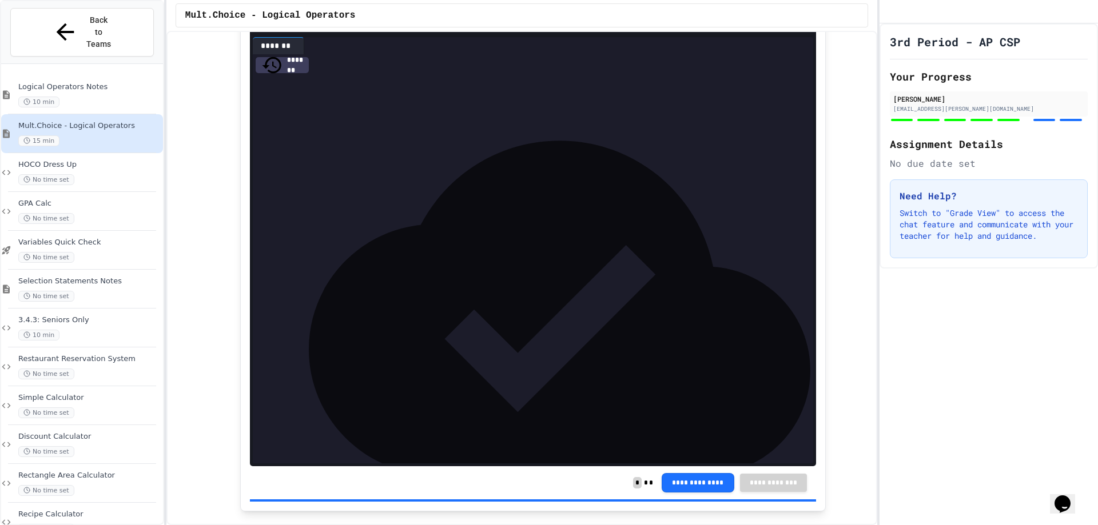
click at [86, 97] on div "10 min" at bounding box center [89, 102] width 142 height 11
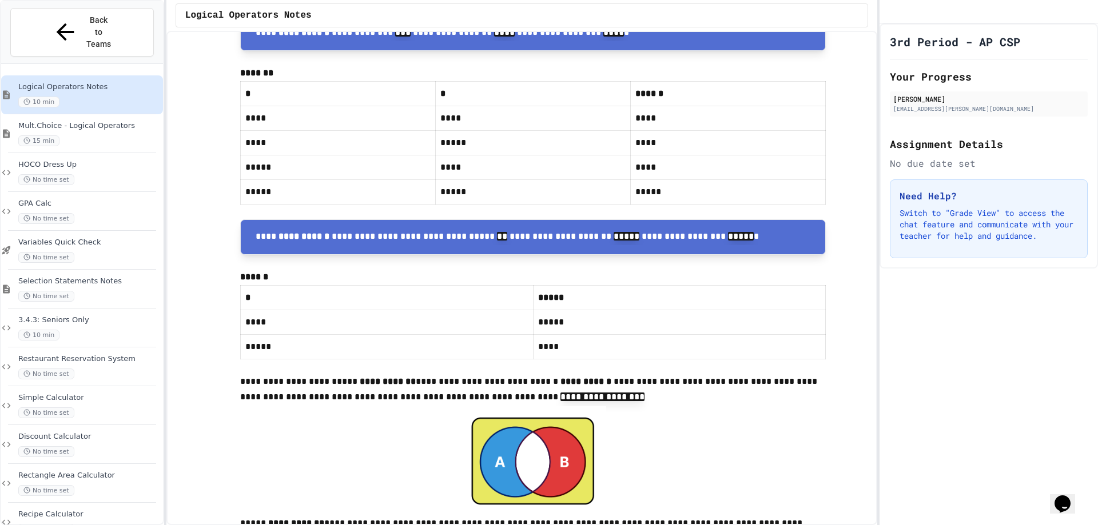
scroll to position [5318, 0]
